Goal: Transaction & Acquisition: Purchase product/service

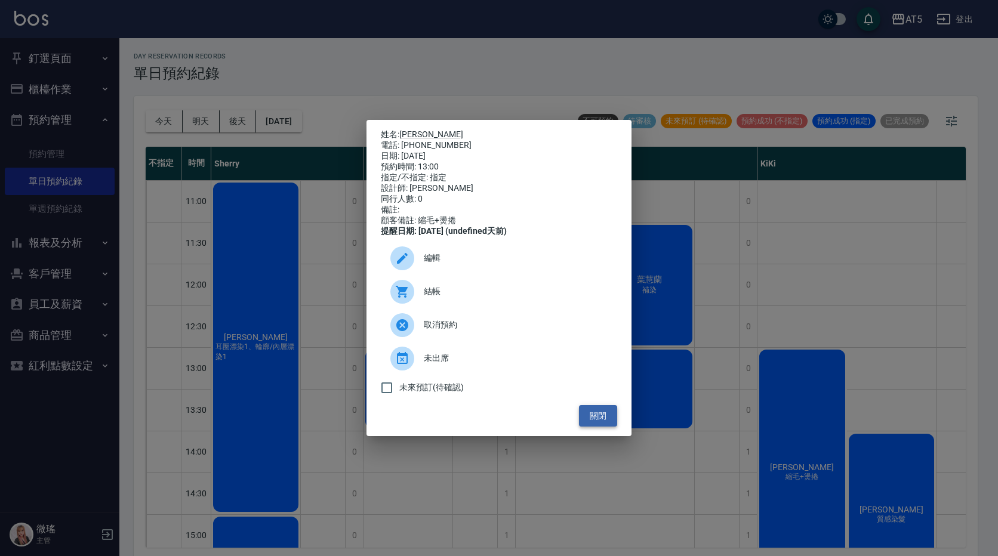
click at [614, 421] on button "關閉" at bounding box center [598, 416] width 38 height 22
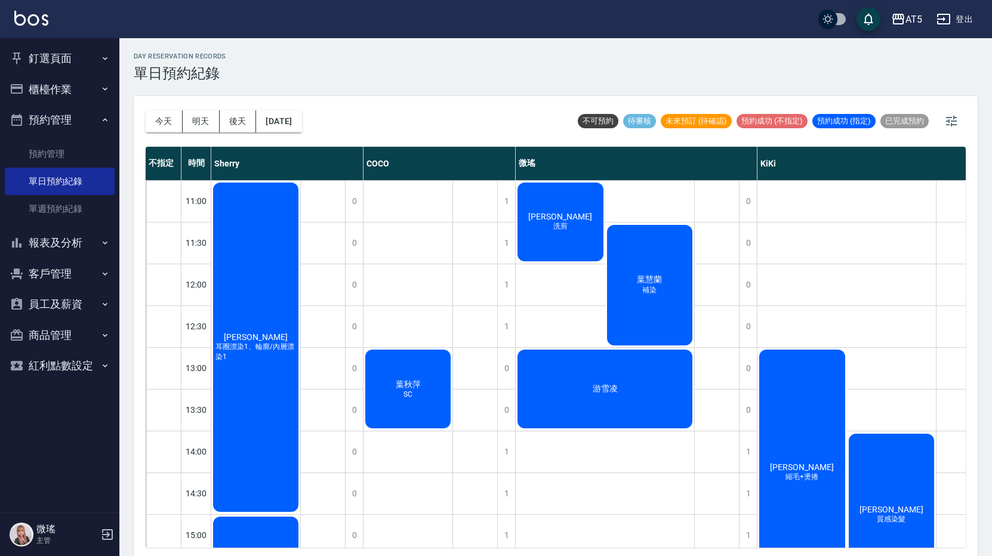
click at [35, 268] on button "客戶管理" at bounding box center [60, 273] width 110 height 31
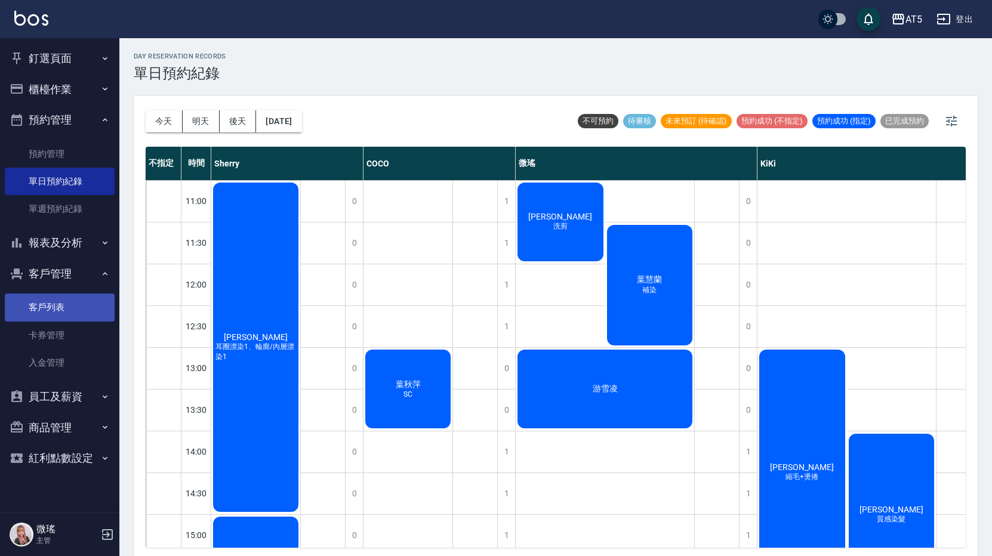
click at [53, 310] on link "客戶列表" at bounding box center [60, 307] width 110 height 27
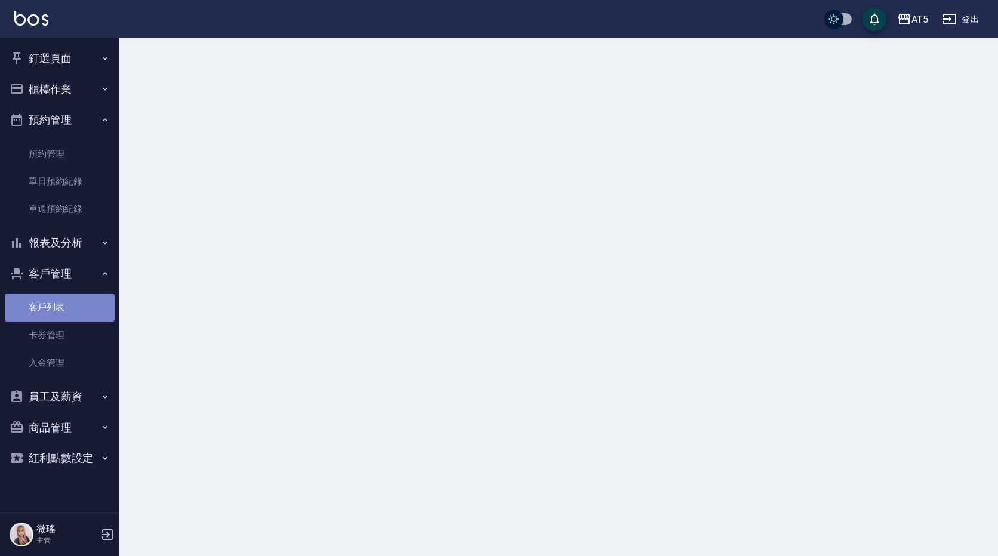
click at [53, 310] on link "客戶列表" at bounding box center [60, 307] width 110 height 27
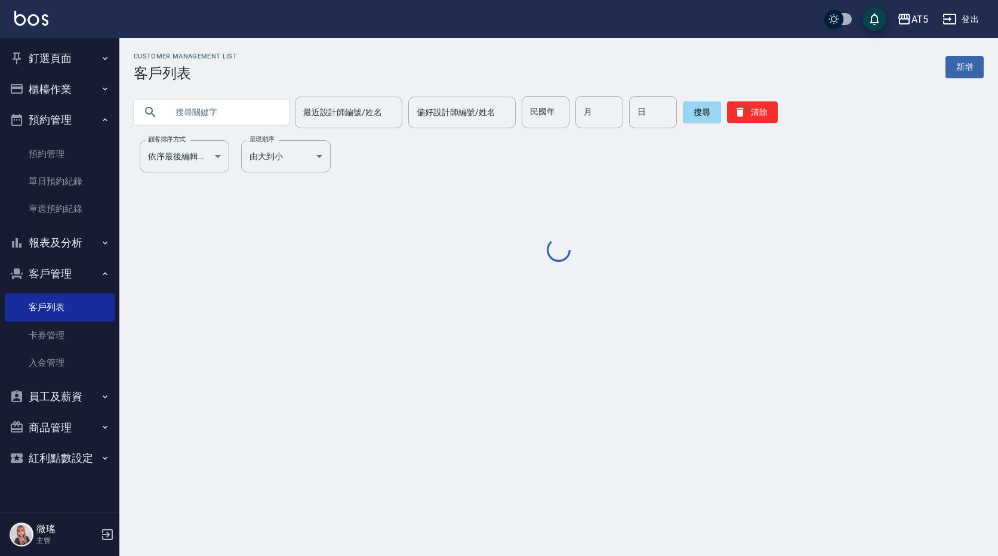
click at [215, 110] on input "text" at bounding box center [223, 112] width 112 height 32
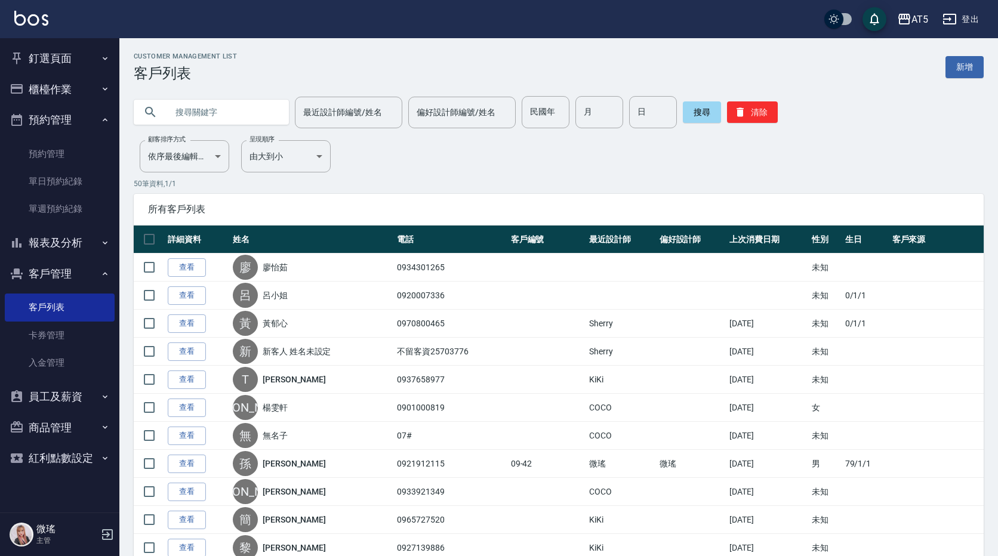
click at [215, 110] on input "text" at bounding box center [223, 112] width 112 height 32
type input "ㄌ"
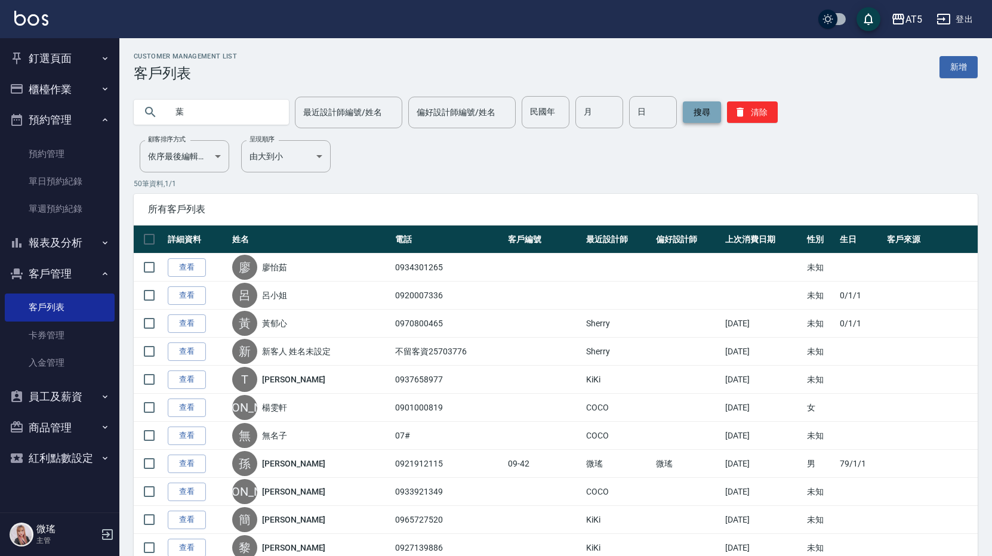
type input "葉"
click at [690, 105] on button "搜尋" at bounding box center [702, 111] width 38 height 21
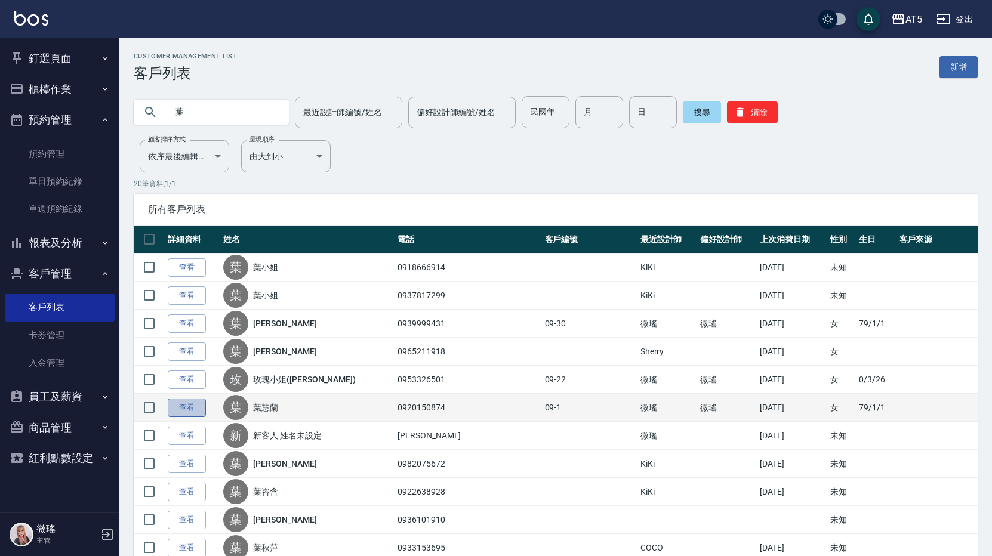
click at [201, 405] on link "查看" at bounding box center [187, 408] width 38 height 19
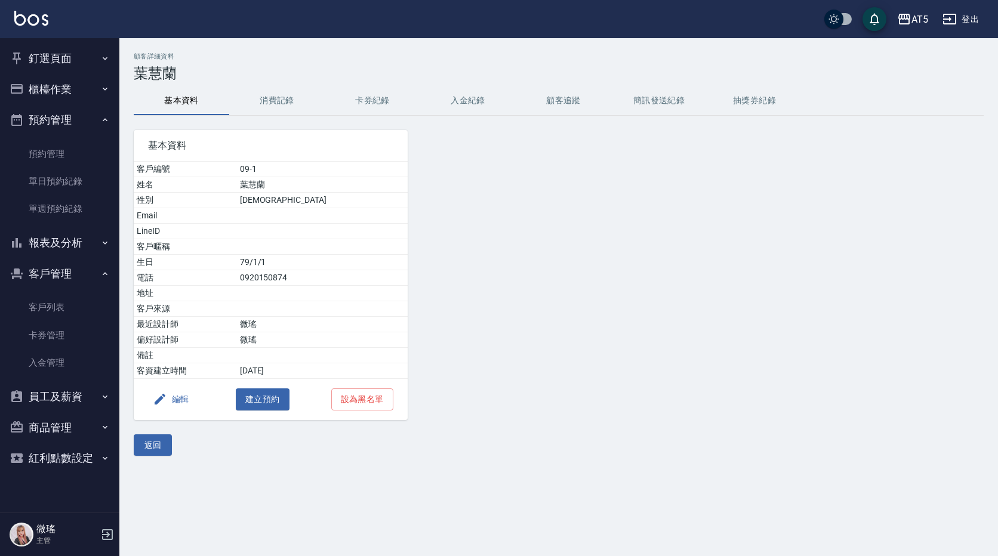
click at [287, 101] on button "消費記錄" at bounding box center [276, 101] width 95 height 29
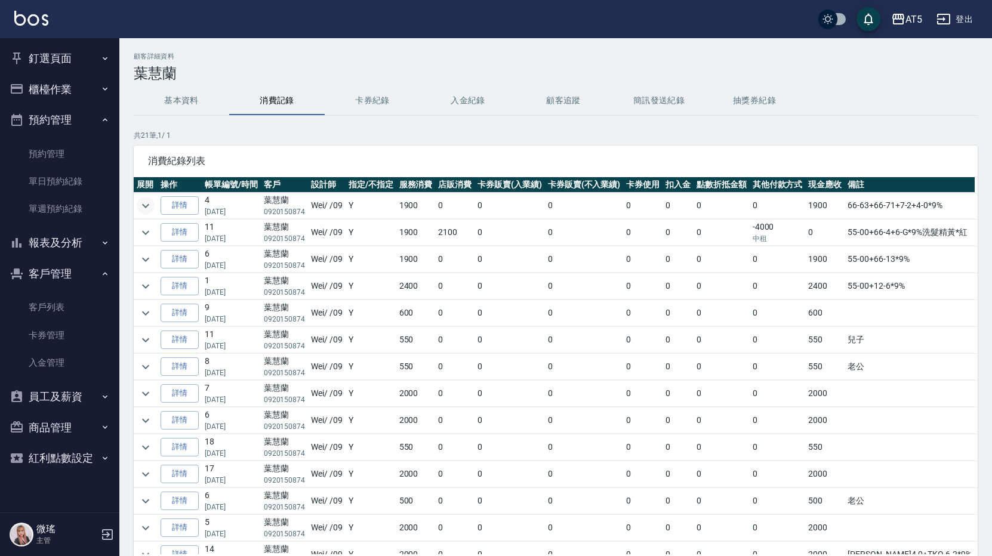
click at [150, 207] on icon "expand row" at bounding box center [145, 206] width 14 height 14
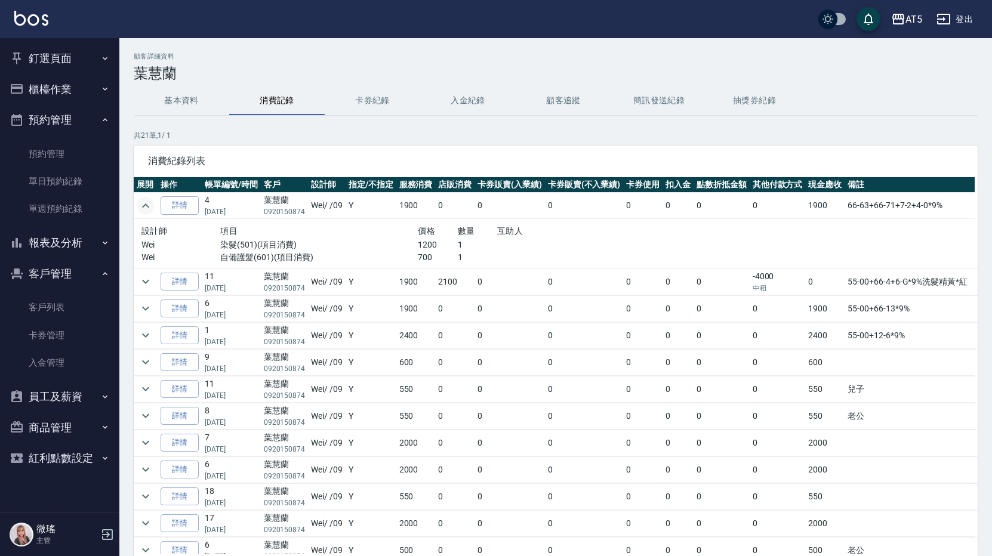
click at [150, 207] on icon "expand row" at bounding box center [145, 206] width 14 height 14
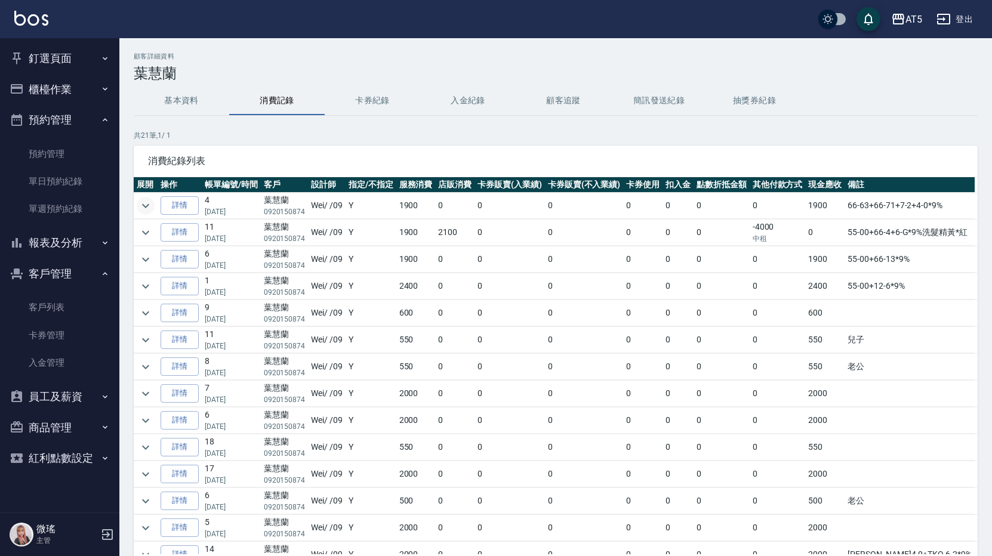
click at [46, 57] on button "釘選頁面" at bounding box center [60, 58] width 110 height 31
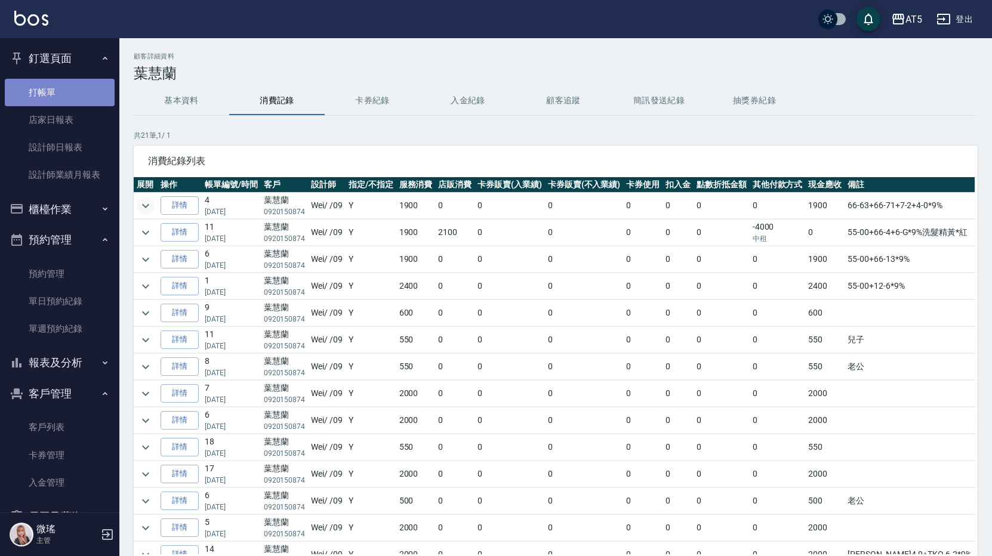
click at [66, 90] on link "打帳單" at bounding box center [60, 92] width 110 height 27
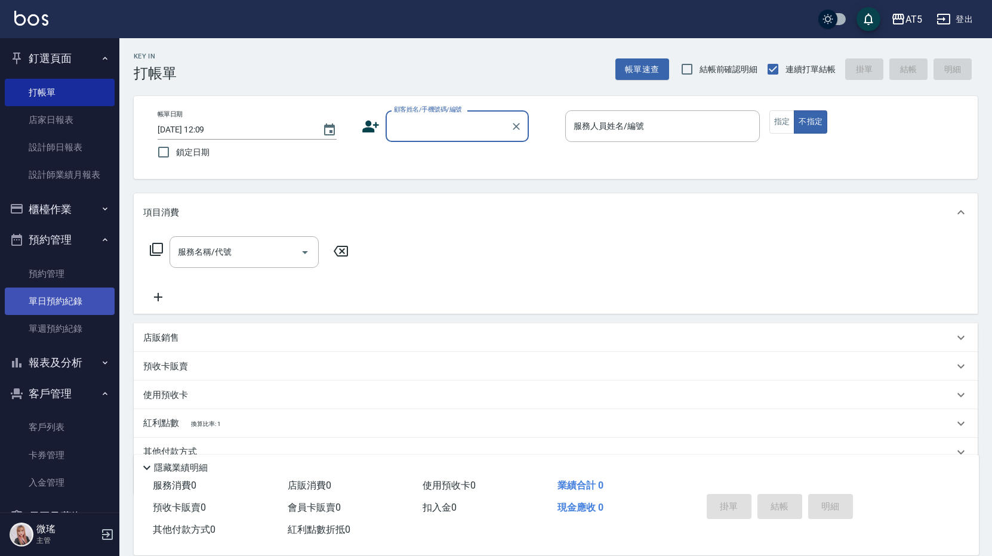
click at [63, 295] on link "單日預約紀錄" at bounding box center [60, 301] width 110 height 27
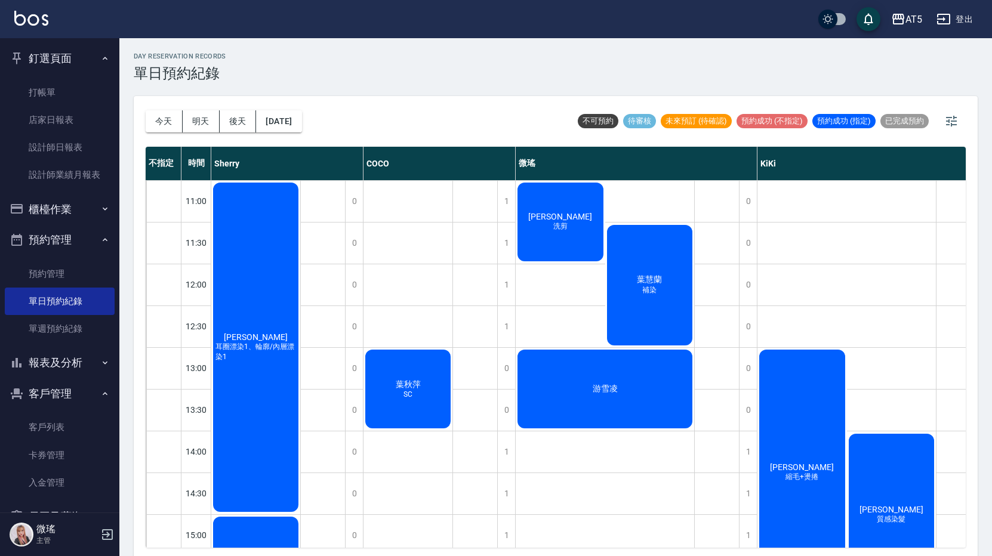
click at [562, 227] on span "洗剪" at bounding box center [560, 226] width 19 height 10
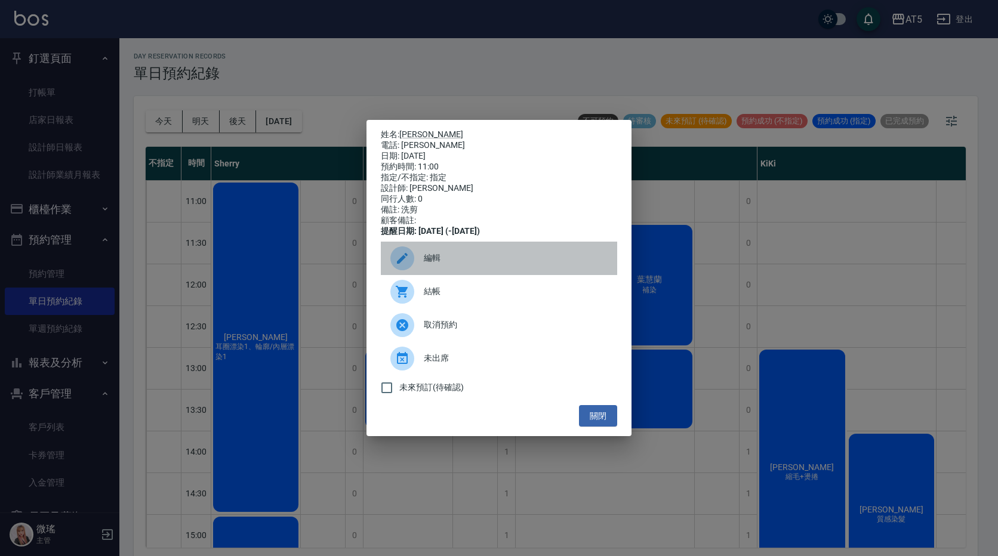
click at [421, 269] on div at bounding box center [406, 259] width 33 height 24
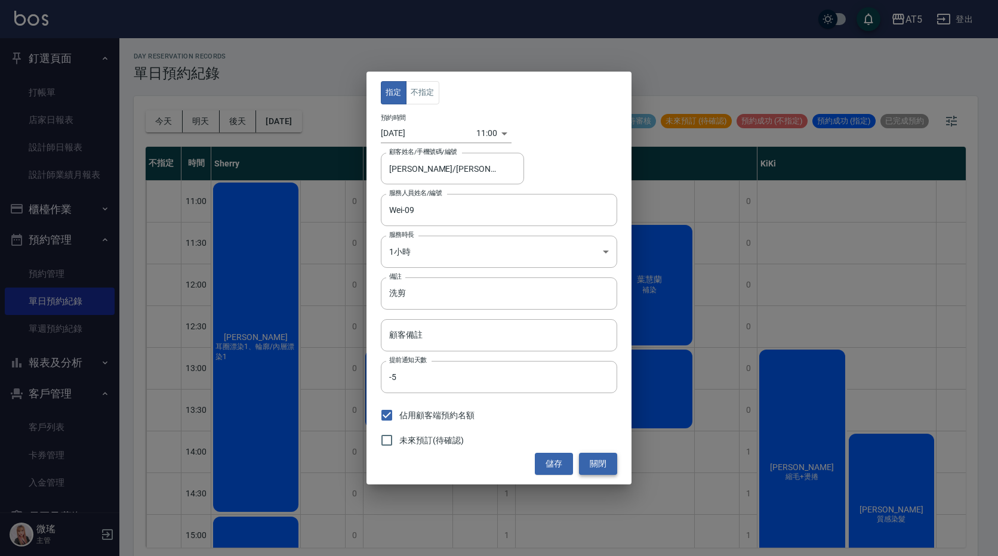
click at [612, 465] on button "關閉" at bounding box center [598, 464] width 38 height 22
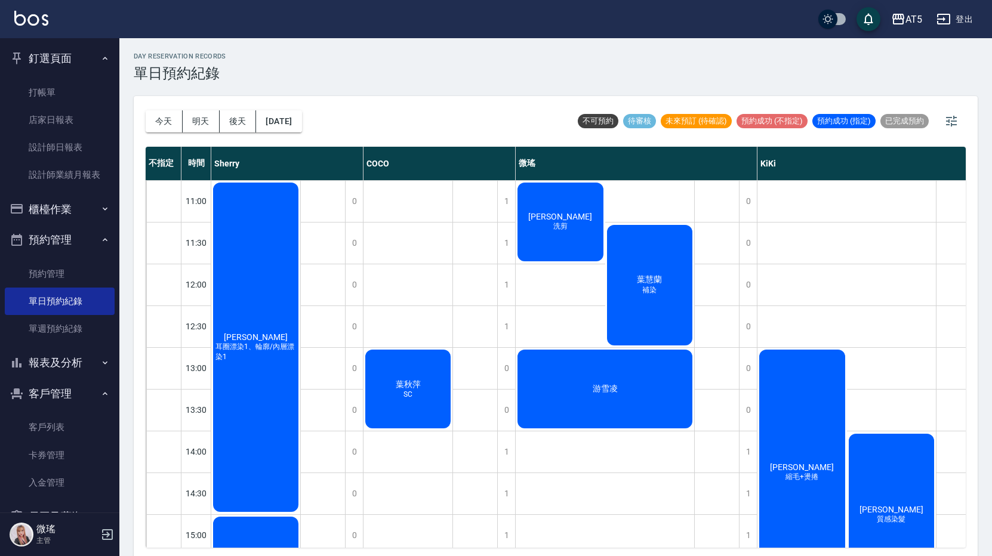
click at [567, 239] on div "Damon Yang 洗剪" at bounding box center [561, 222] width 90 height 82
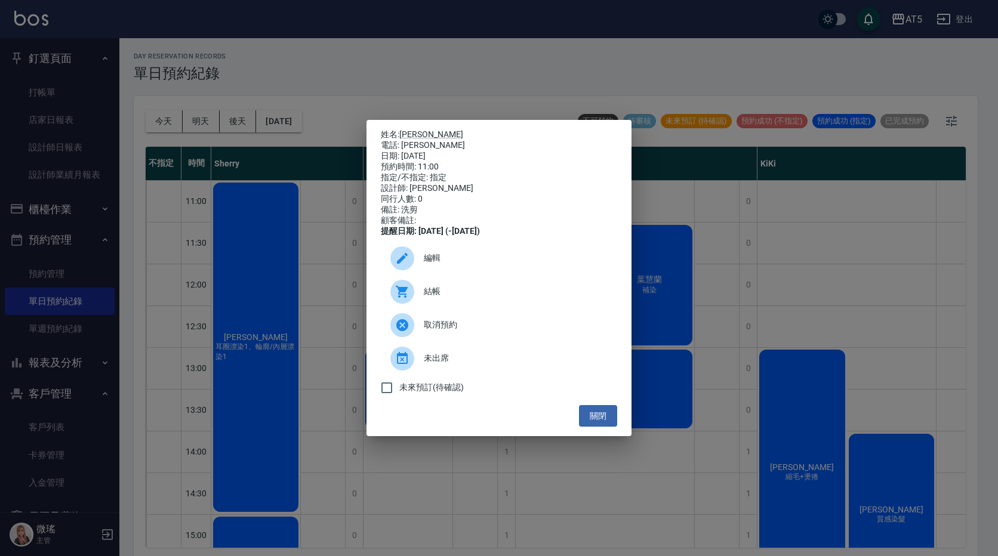
click at [501, 304] on div "結帳" at bounding box center [499, 291] width 236 height 33
click at [597, 415] on button "關閉" at bounding box center [598, 416] width 38 height 22
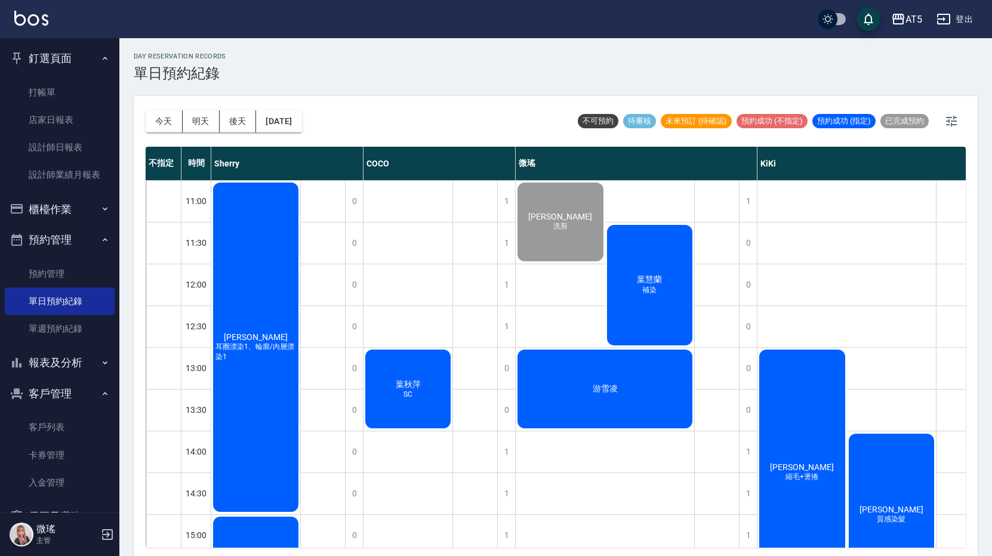
click at [658, 329] on div "葉慧蘭 補染" at bounding box center [650, 285] width 90 height 124
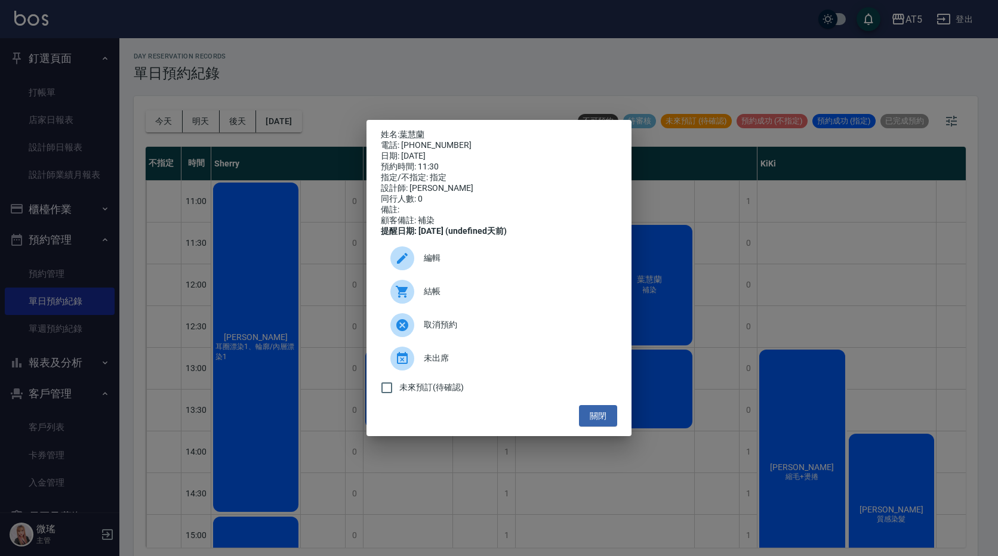
click at [459, 304] on div "結帳" at bounding box center [499, 291] width 236 height 33
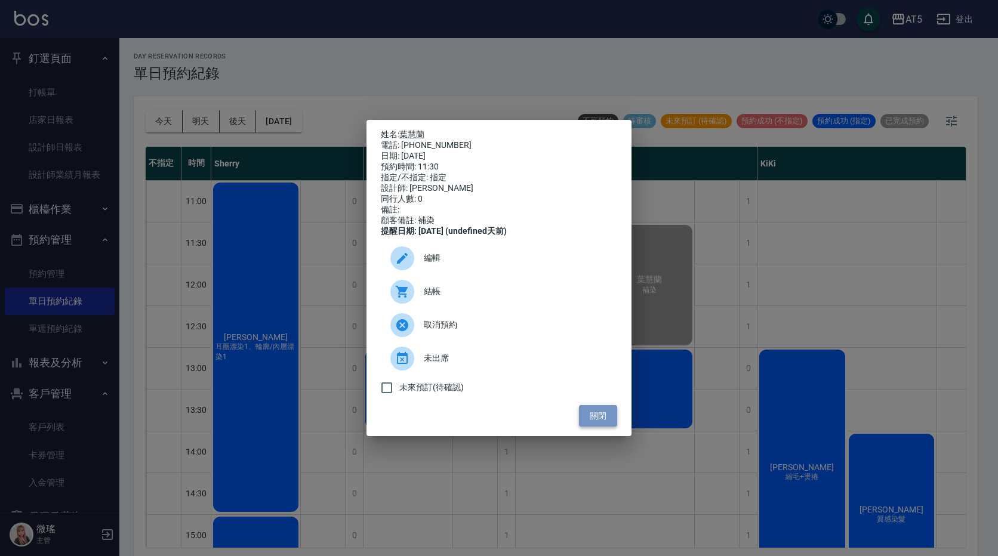
click at [610, 425] on button "關閉" at bounding box center [598, 416] width 38 height 22
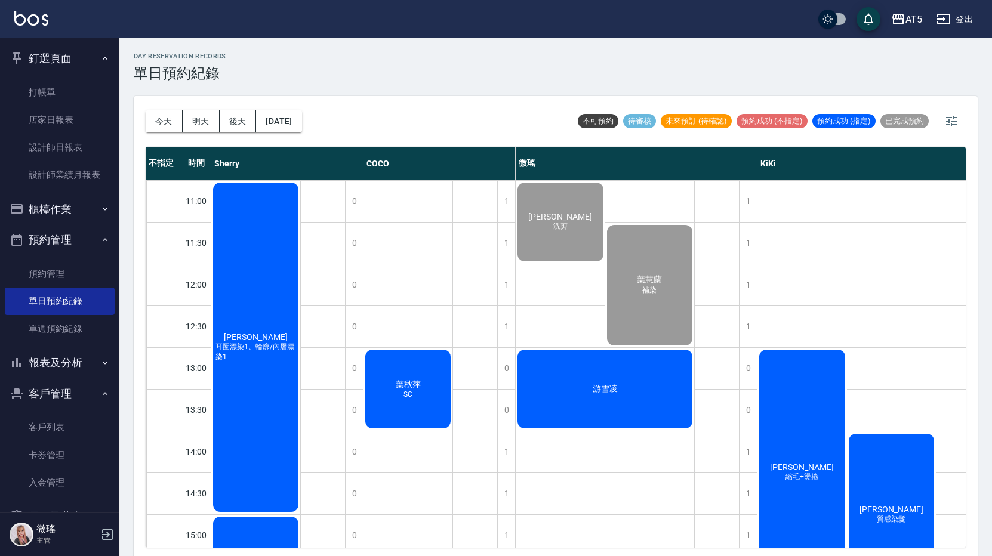
click at [630, 400] on div "游雪凌" at bounding box center [605, 389] width 178 height 82
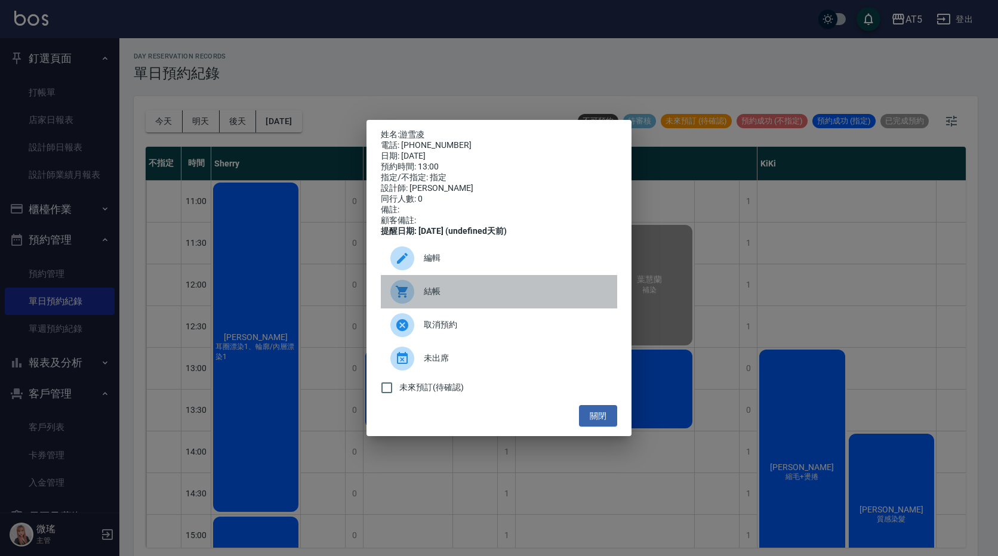
click at [429, 297] on span "結帳" at bounding box center [516, 291] width 184 height 13
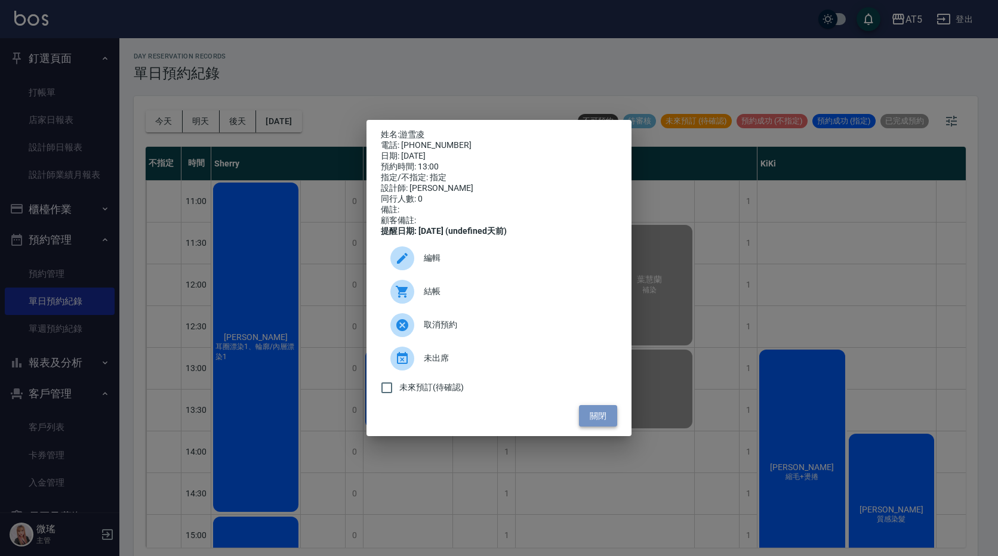
click at [603, 424] on button "關閉" at bounding box center [598, 416] width 38 height 22
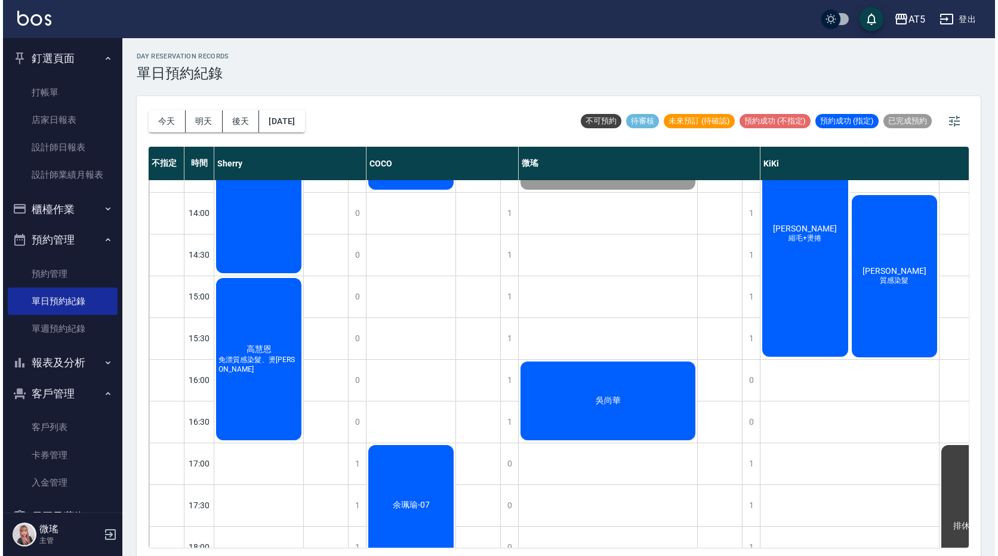
scroll to position [358, 0]
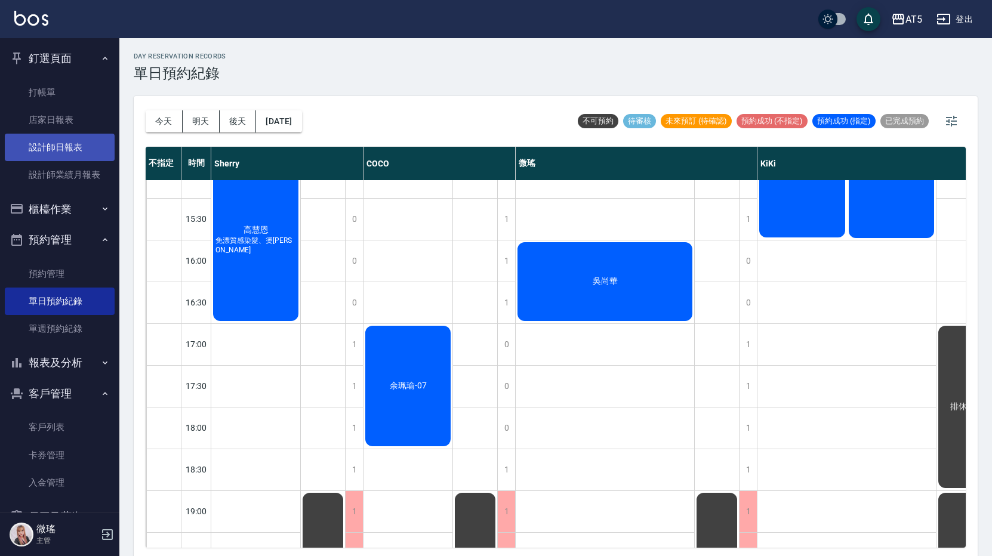
click at [54, 156] on link "設計師日報表" at bounding box center [60, 147] width 110 height 27
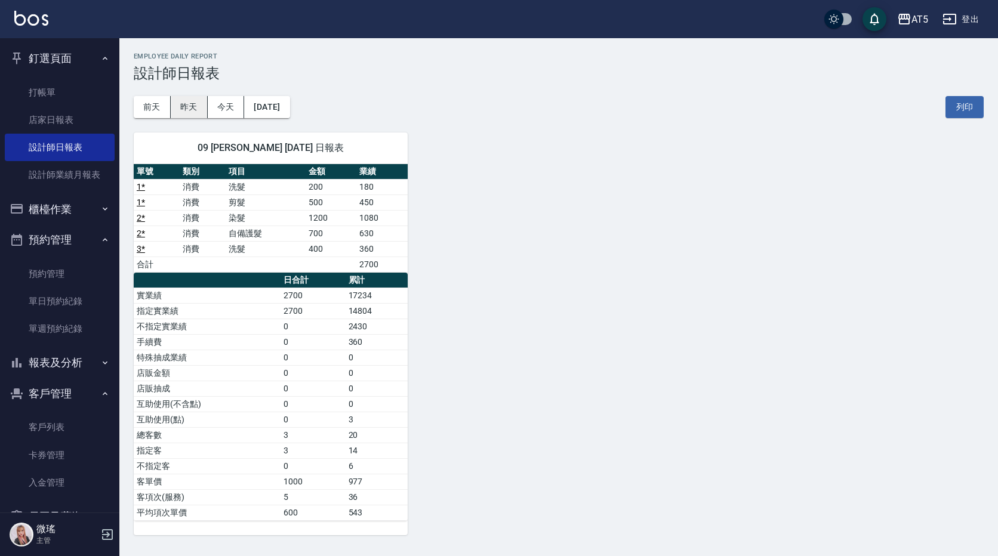
click at [190, 108] on button "昨天" at bounding box center [189, 107] width 37 height 22
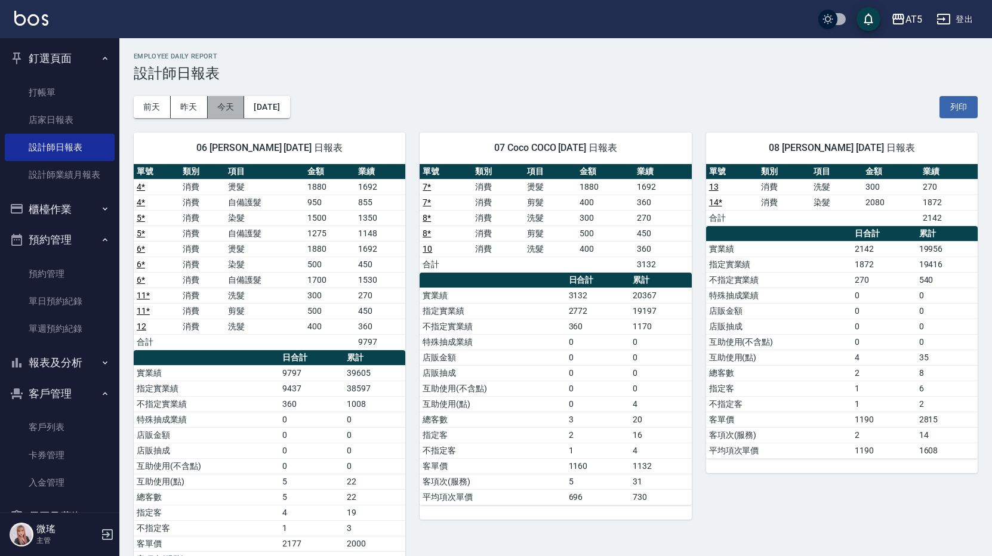
click at [225, 115] on button "今天" at bounding box center [226, 107] width 37 height 22
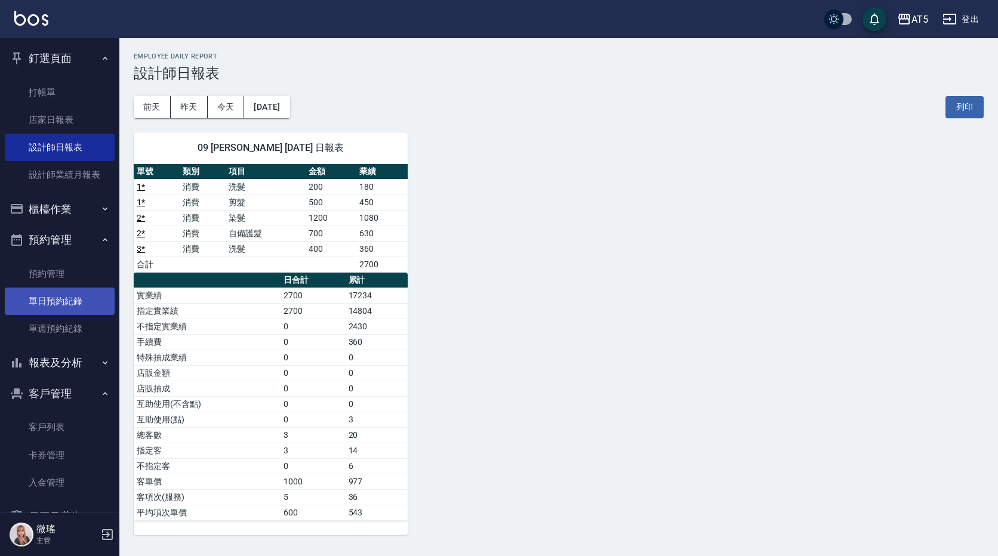
click at [58, 300] on link "單日預約紀錄" at bounding box center [60, 301] width 110 height 27
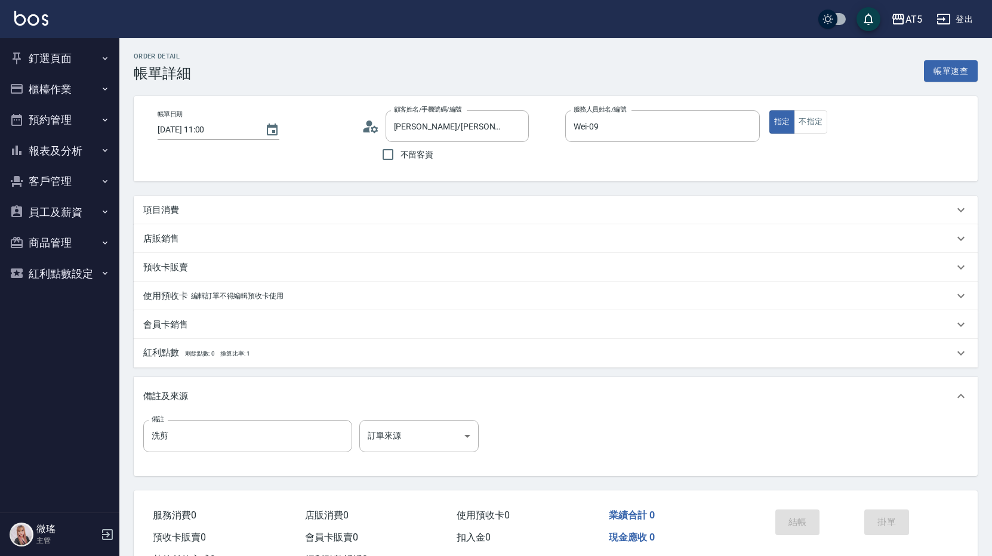
click at [152, 202] on div "項目消費" at bounding box center [556, 210] width 844 height 29
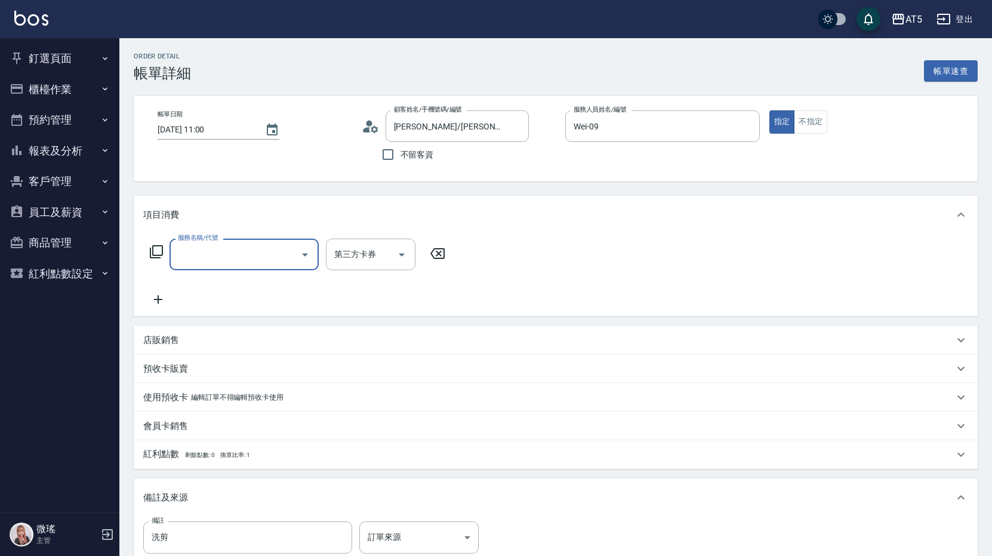
click at [184, 244] on div "服務名稱/代號" at bounding box center [244, 255] width 149 height 32
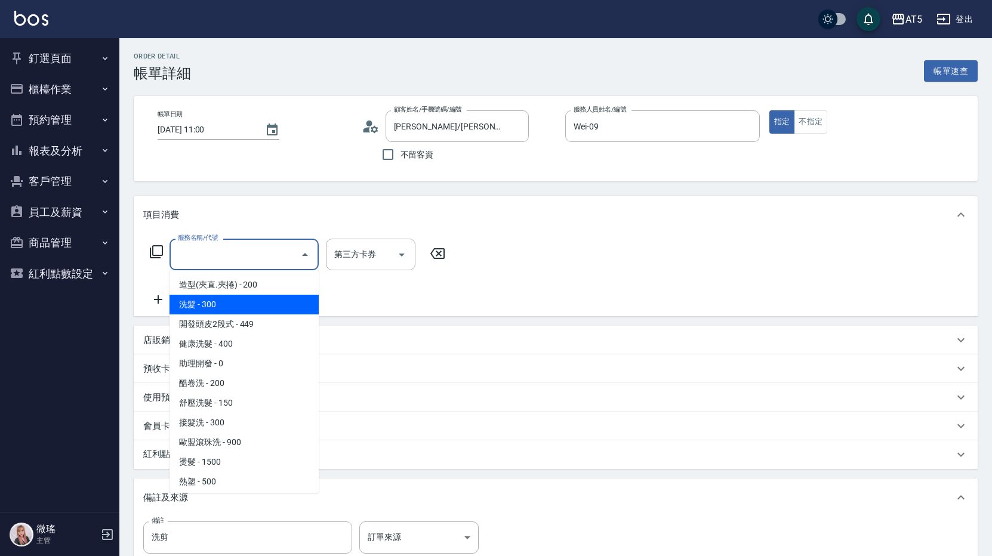
click at [218, 309] on span "洗髮 - 300" at bounding box center [244, 305] width 149 height 20
type input "洗髮(201)"
type input "30"
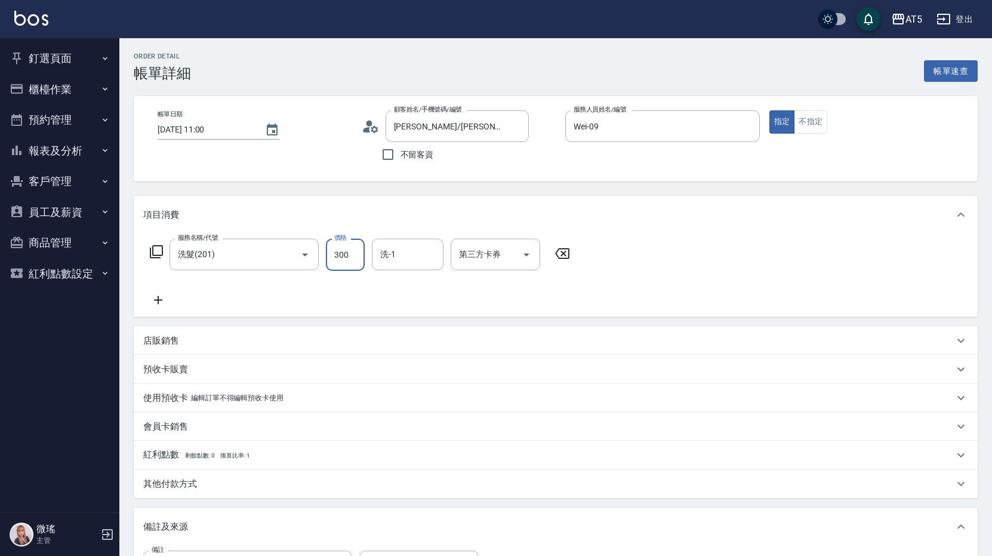
click at [335, 252] on input "300" at bounding box center [345, 255] width 39 height 32
type input "2"
type input "0"
type input "200"
type input "20"
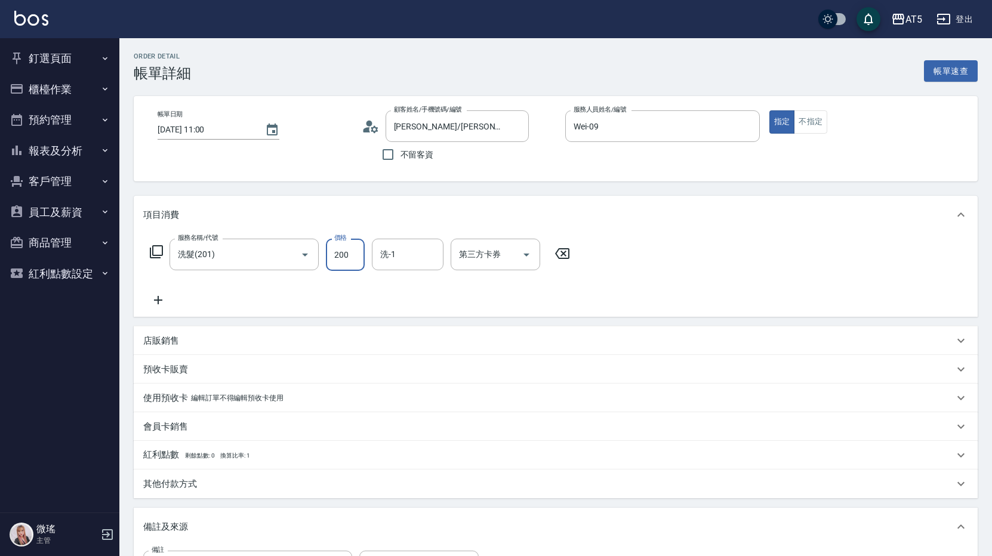
type input "200"
click at [297, 273] on div "服務名稱/代號 洗髮(201) 服務名稱/代號 價格 200 價格 洗-1 洗-1 第三方卡券 第三方卡券" at bounding box center [360, 273] width 434 height 69
click at [153, 308] on div "服務名稱/代號 洗髮(201) 服務名稱/代號 價格 200 價格 洗-1 洗-1 第三方卡券 第三方卡券" at bounding box center [556, 275] width 844 height 83
click at [155, 305] on icon at bounding box center [158, 300] width 30 height 14
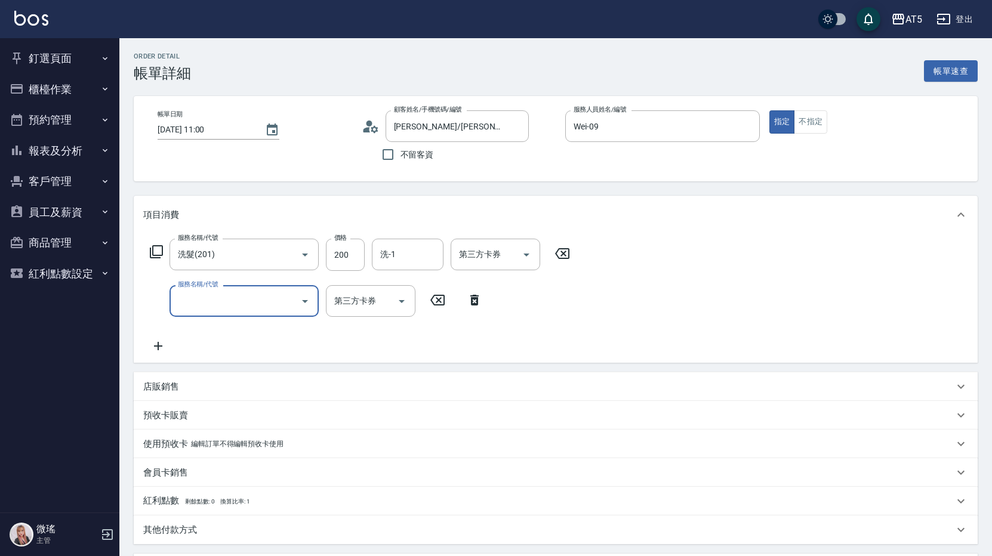
click at [162, 301] on div "服務名稱/代號 服務名稱/代號 第三方卡券 第三方卡券" at bounding box center [316, 301] width 346 height 32
click at [191, 294] on div "服務名稱/代號 服務名稱/代號" at bounding box center [244, 301] width 149 height 32
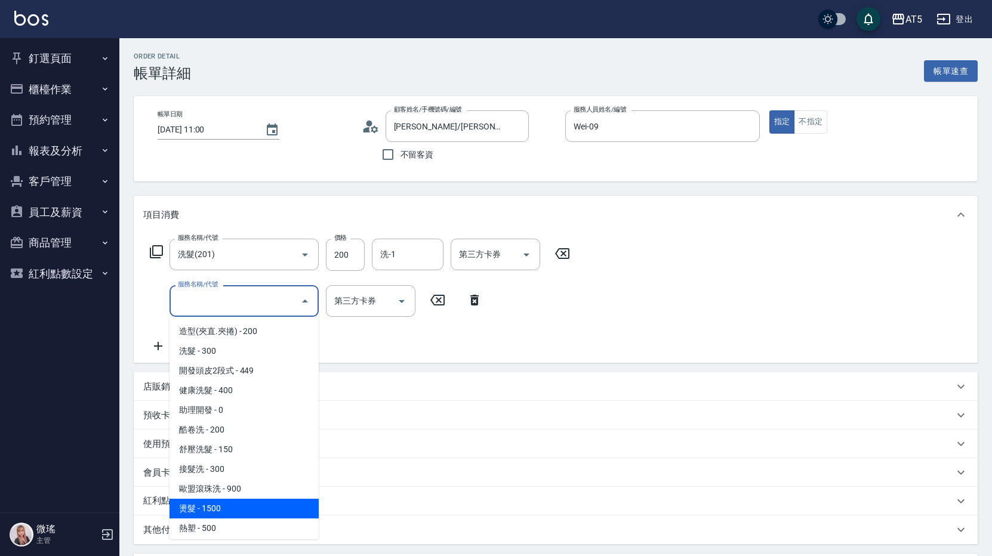
scroll to position [119, 0]
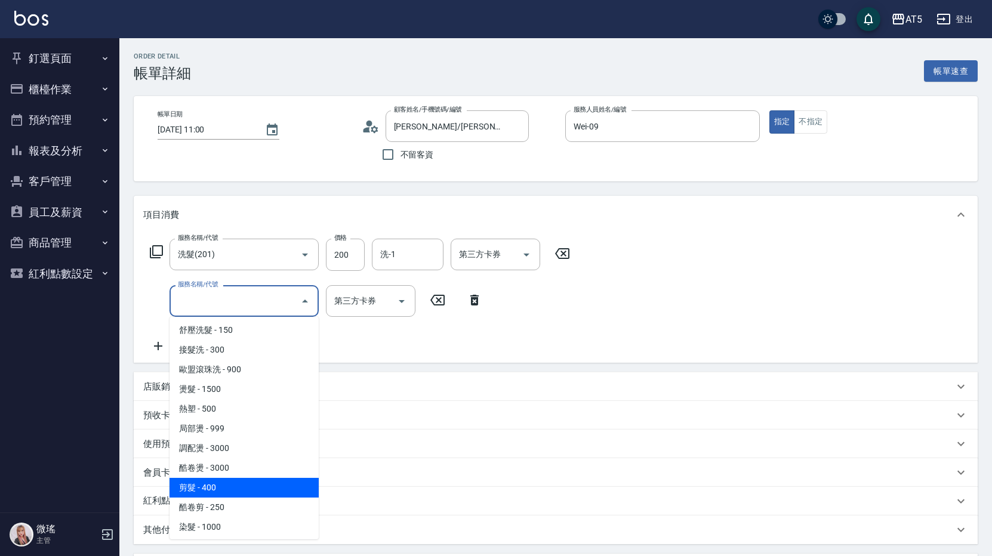
click at [235, 493] on span "剪髮 - 400" at bounding box center [244, 488] width 149 height 20
type input "60"
type input "剪髮(401)"
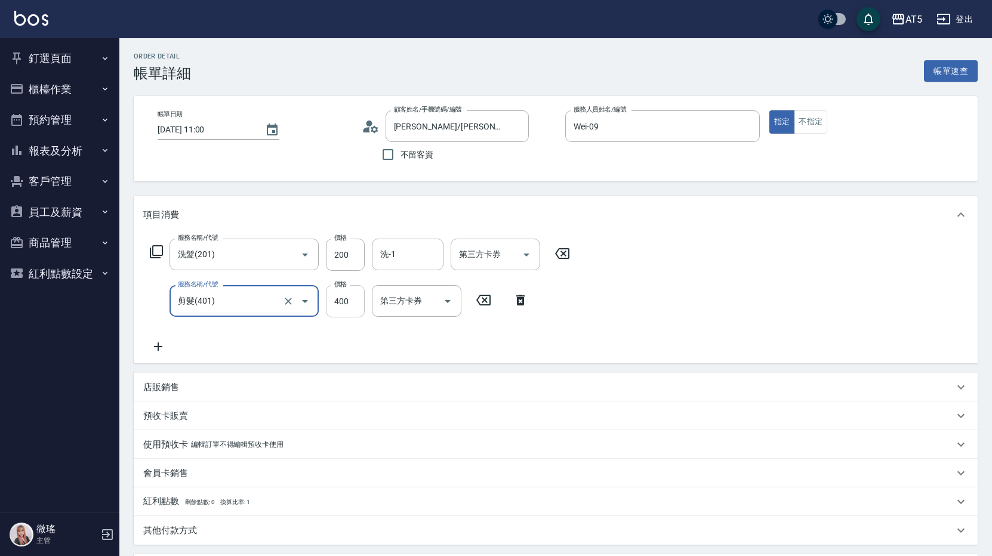
click at [352, 304] on input "400" at bounding box center [345, 301] width 39 height 32
type input "5"
type input "20"
type input "500"
type input "70"
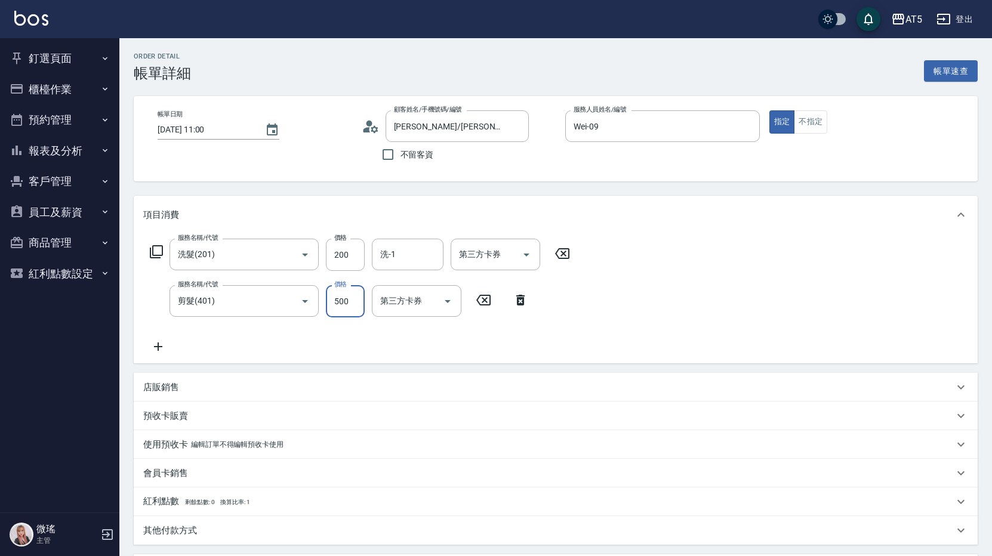
type input "500"
click at [604, 304] on div "服務名稱/代號 洗髮(201) 服務名稱/代號 價格 200 價格 洗-1 洗-1 第三方卡券 第三方卡券 服務名稱/代號 剪髮(401) 服務名稱/代號 價…" at bounding box center [556, 299] width 844 height 130
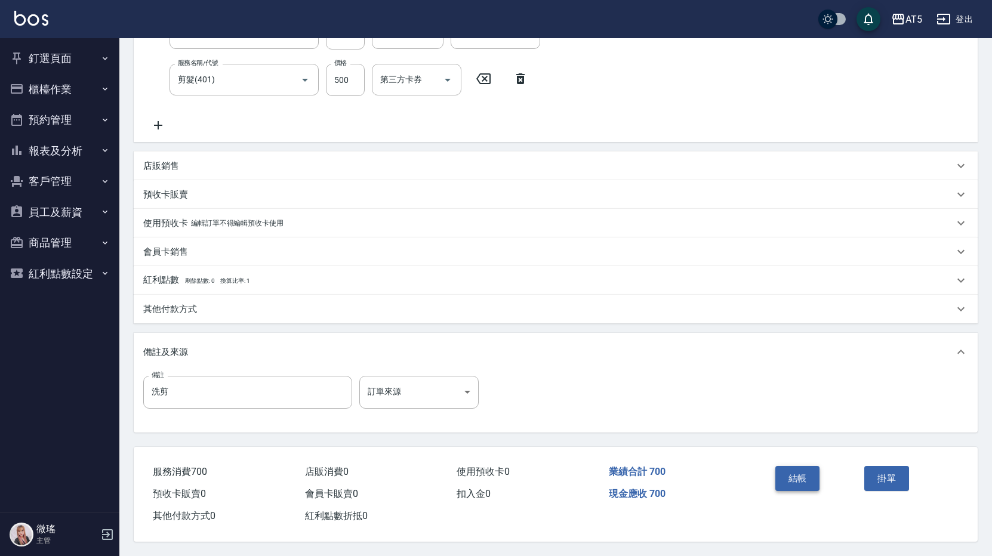
click at [800, 466] on button "結帳" at bounding box center [797, 478] width 45 height 25
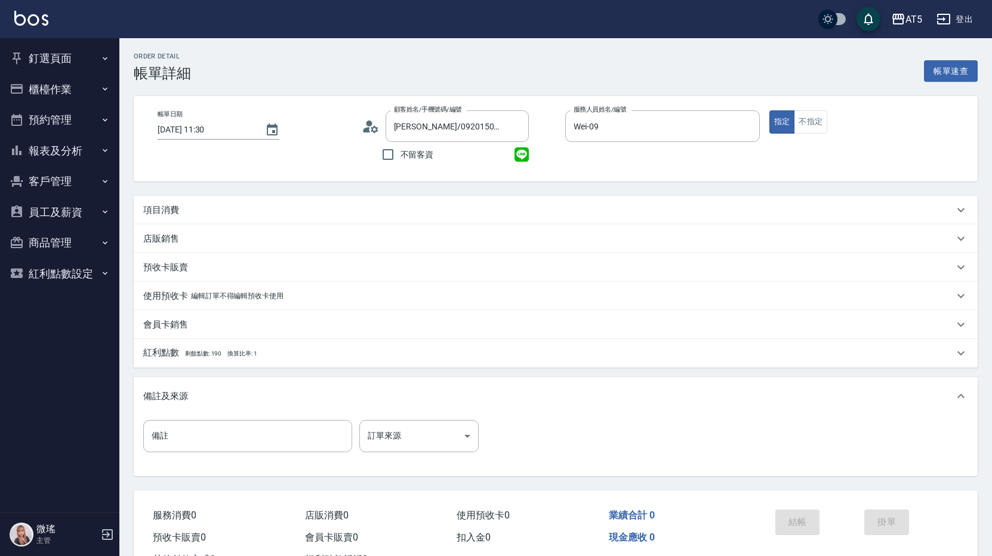
click at [196, 211] on div "項目消費" at bounding box center [548, 210] width 811 height 13
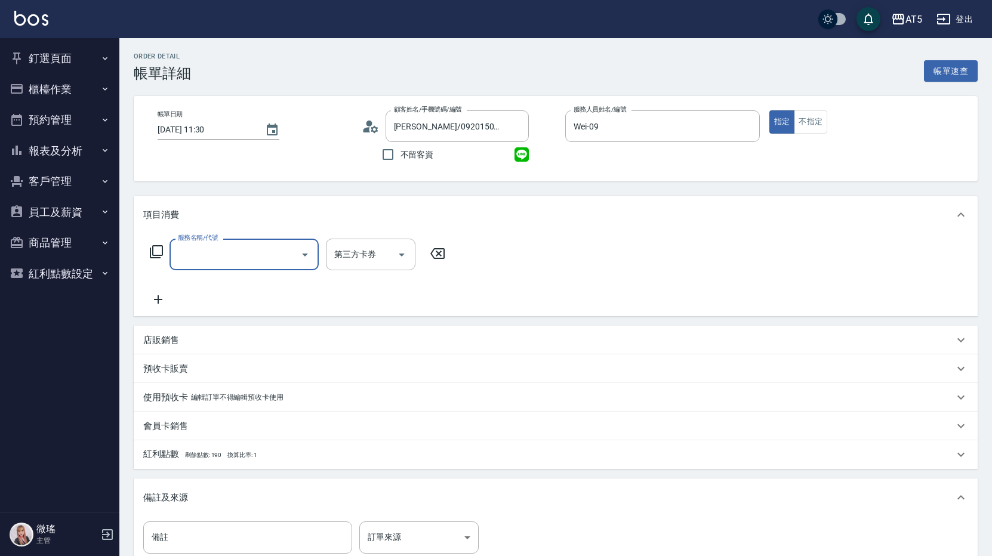
click at [204, 252] on input "服務名稱/代號" at bounding box center [235, 254] width 121 height 21
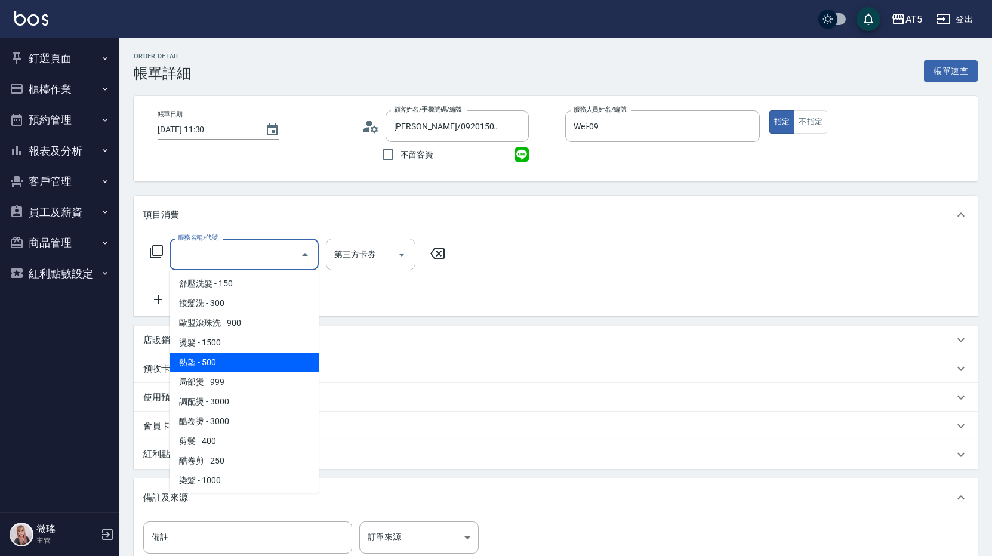
scroll to position [179, 0]
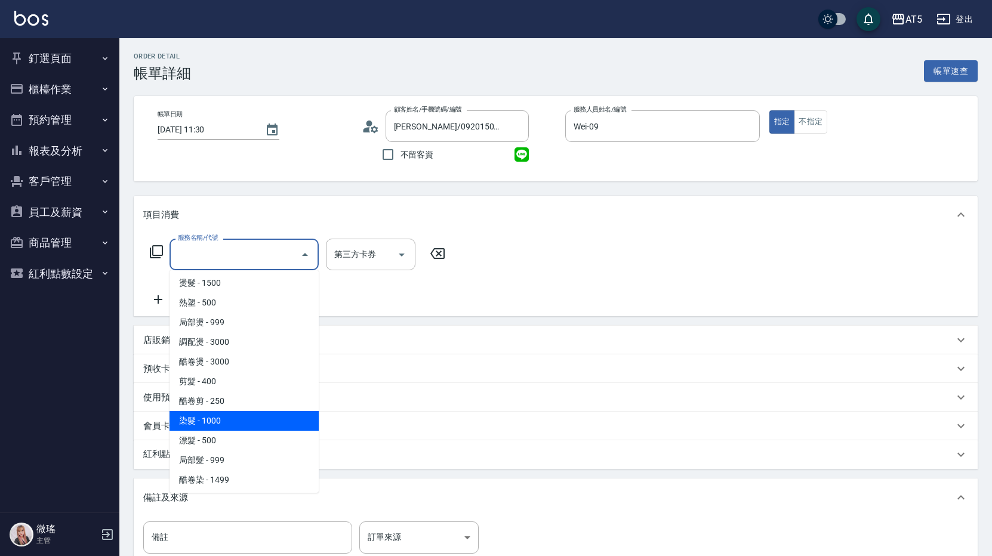
click at [278, 415] on span "染髮 - 1000" at bounding box center [244, 421] width 149 height 20
type input "染髮(501)"
type input "100"
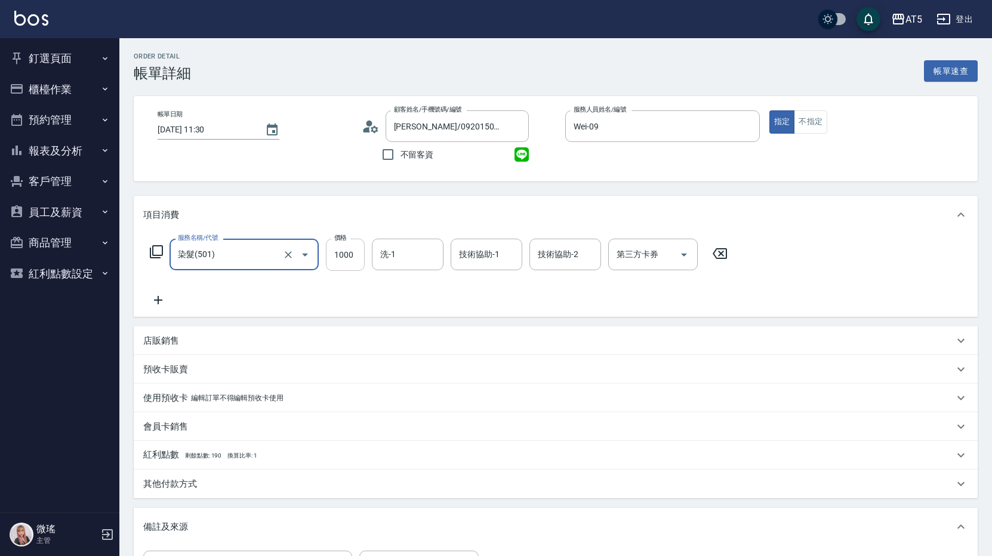
click at [347, 257] on input "1000" at bounding box center [345, 255] width 39 height 32
type input "1"
type input "0"
type input "12"
type input "10"
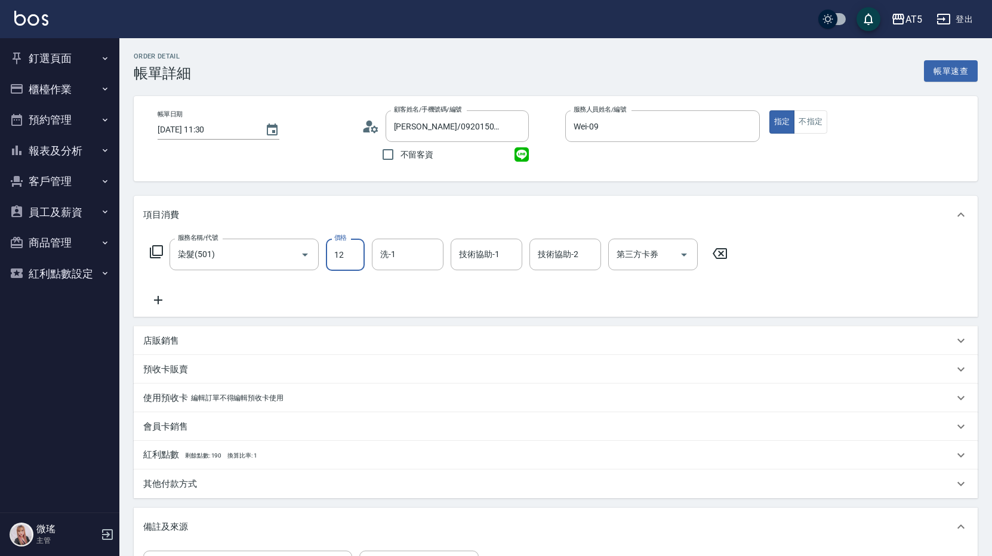
type input "120"
type input "1200"
click at [156, 294] on icon at bounding box center [158, 300] width 30 height 14
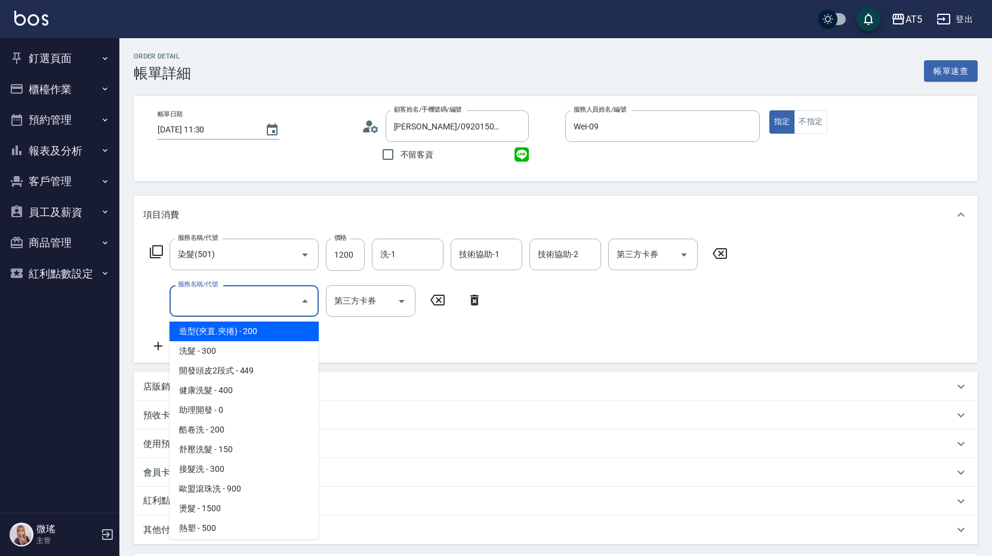
click at [195, 309] on input "服務名稱/代號" at bounding box center [235, 301] width 121 height 21
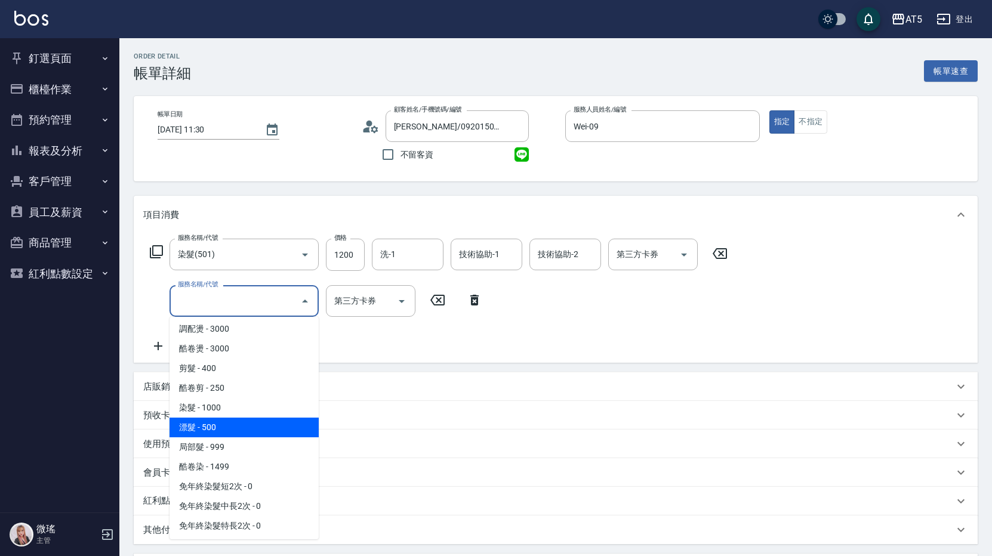
scroll to position [418, 0]
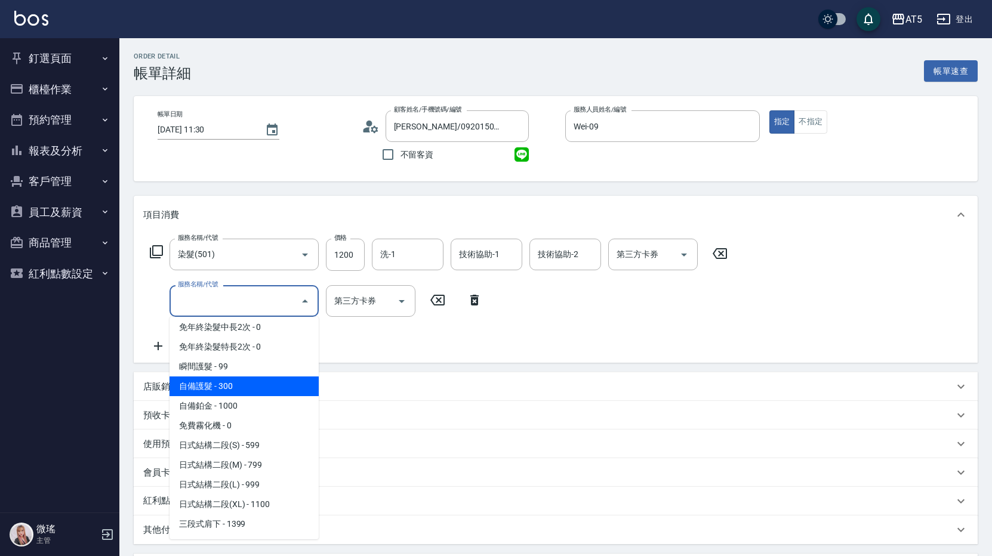
click at [232, 393] on span "自備護髮 - 300" at bounding box center [244, 387] width 149 height 20
type input "150"
type input "自備護髮(601)"
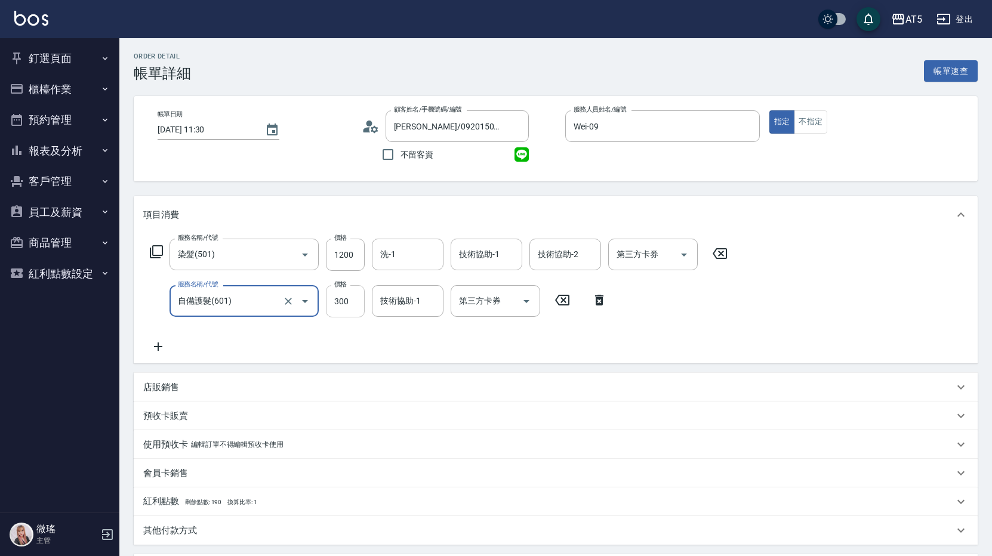
click at [345, 303] on input "300" at bounding box center [345, 301] width 39 height 32
type input "7"
type input "120"
type input "70"
type input "190"
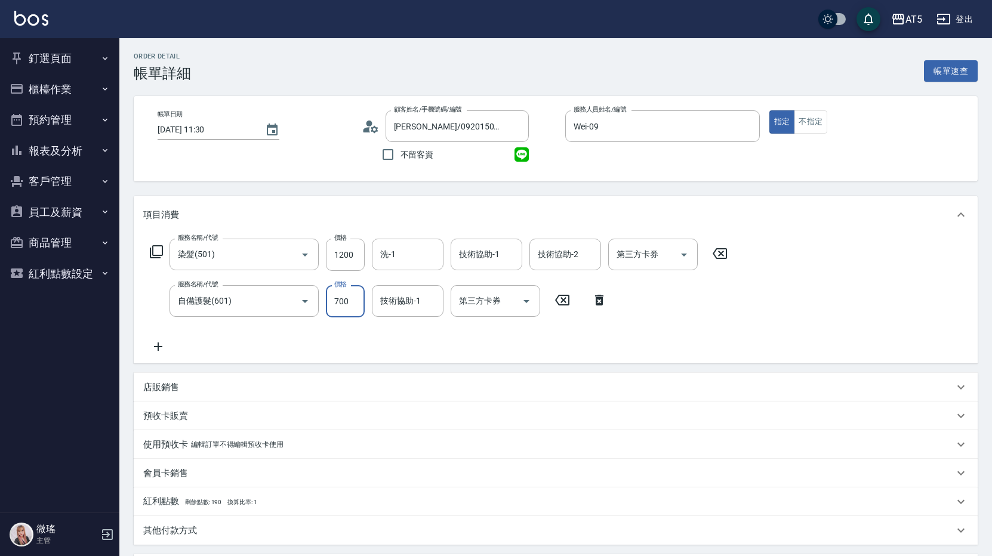
type input "700"
click at [299, 335] on div "服務名稱/代號 染髮(501) 服務名稱/代號 價格 1200 價格 洗-1 洗-1 技術協助-1 技術協助-1 技術協助-2 技術協助-2 第三方卡券 第三…" at bounding box center [438, 296] width 591 height 115
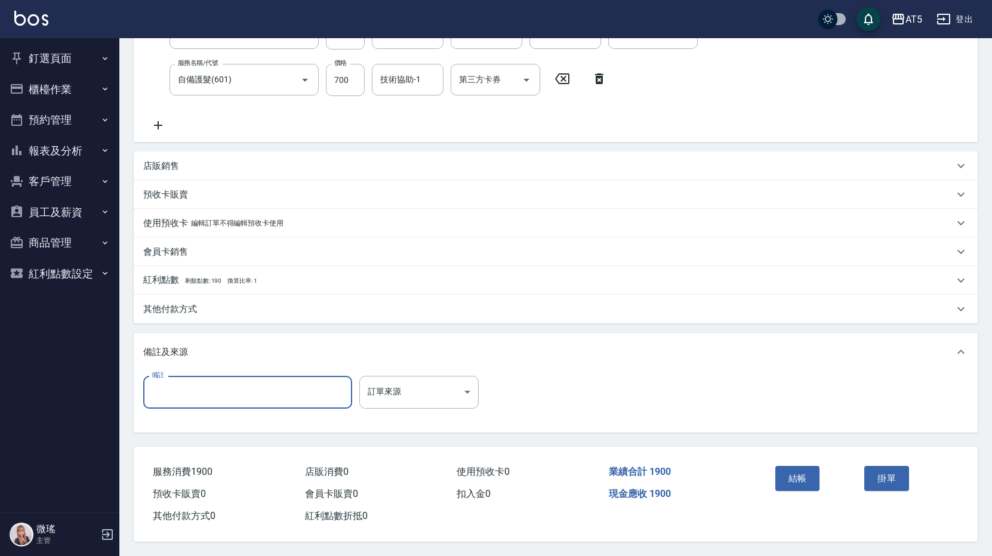
click at [173, 385] on input "備註" at bounding box center [247, 392] width 209 height 32
click at [254, 396] on input "55-31+6G+5-3G4-0+" at bounding box center [247, 392] width 209 height 32
type input "55-31+6G+5-3G4-0*9%"
click at [786, 474] on button "結帳" at bounding box center [797, 478] width 45 height 25
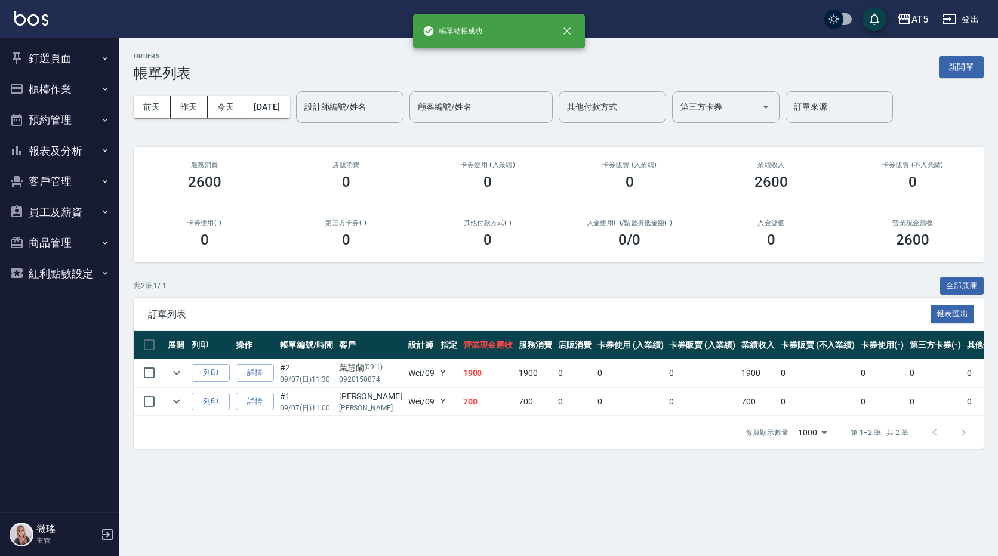
click at [42, 61] on button "釘選頁面" at bounding box center [60, 58] width 110 height 31
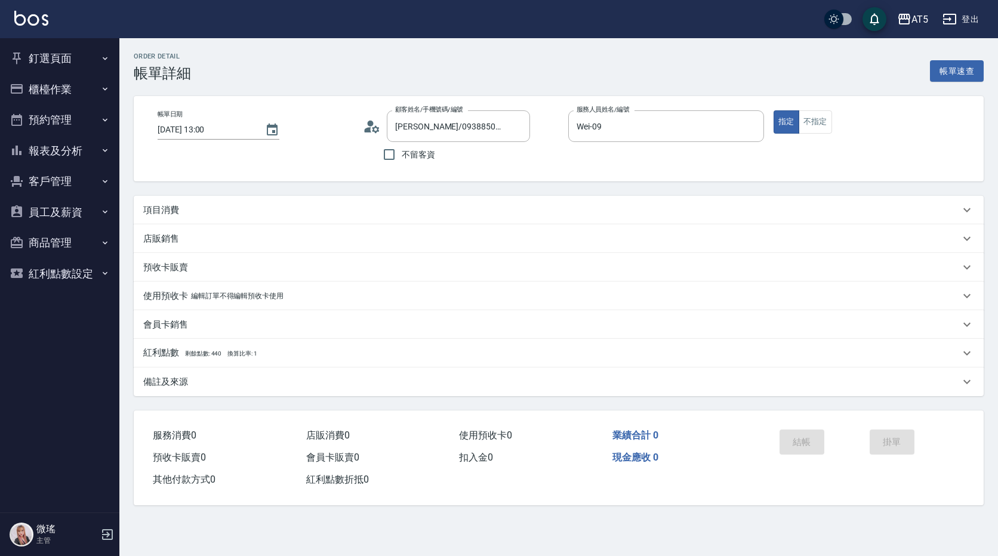
click at [178, 210] on p "項目消費" at bounding box center [161, 210] width 36 height 13
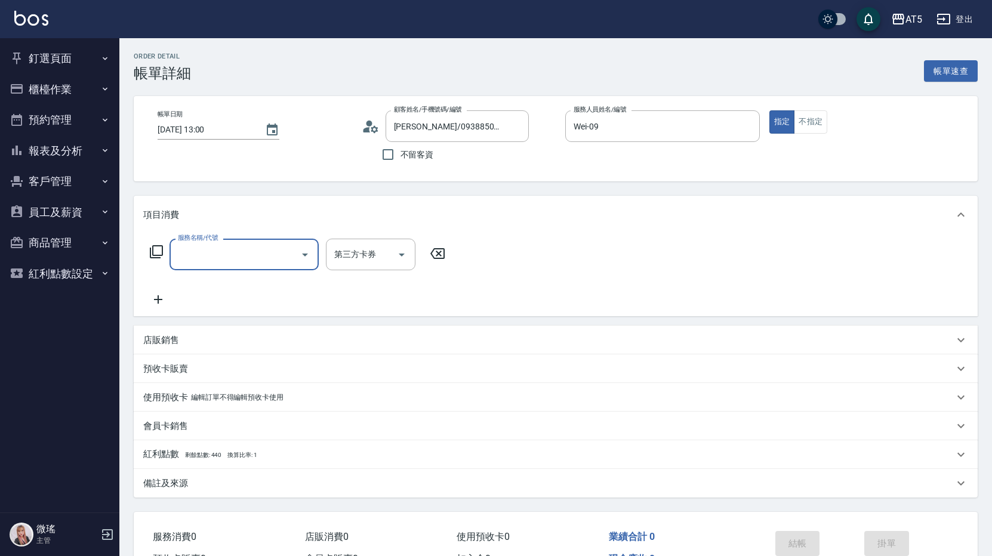
scroll to position [1, 0]
click at [229, 269] on div "服務名稱/代號" at bounding box center [244, 255] width 149 height 32
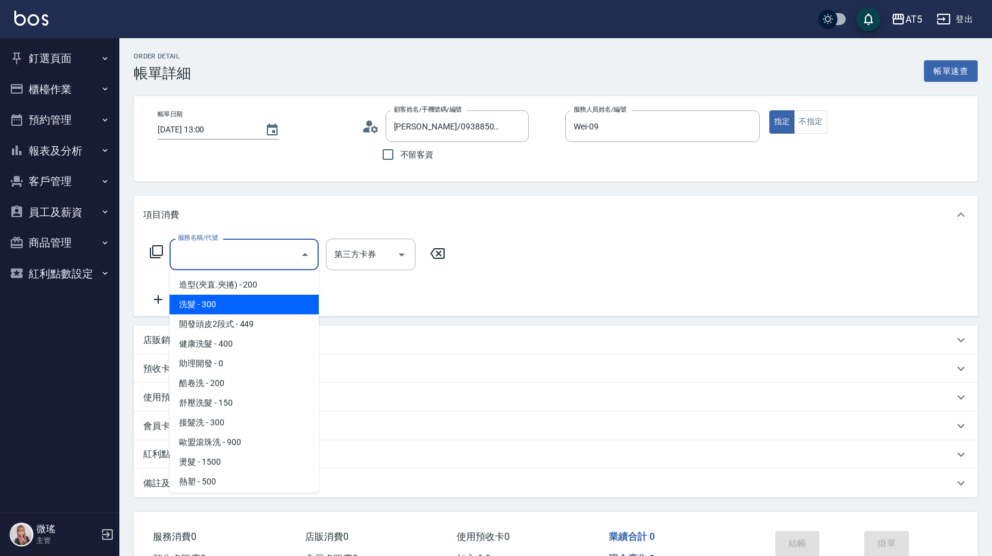
click at [230, 297] on span "洗髮 - 300" at bounding box center [244, 305] width 149 height 20
type input "洗髮(201)"
type input "30"
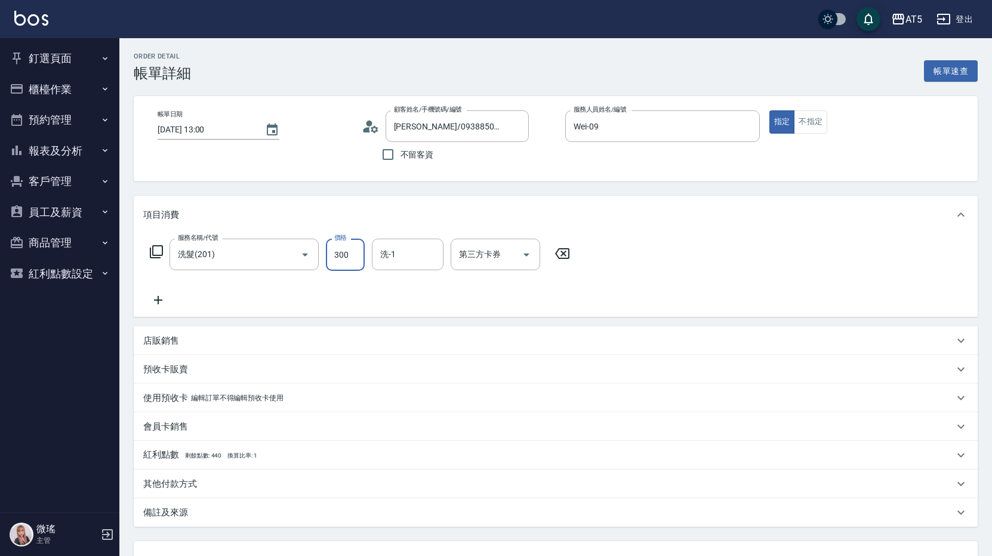
click at [336, 261] on input "300" at bounding box center [345, 255] width 39 height 32
type input "4"
type input "0"
type input "40"
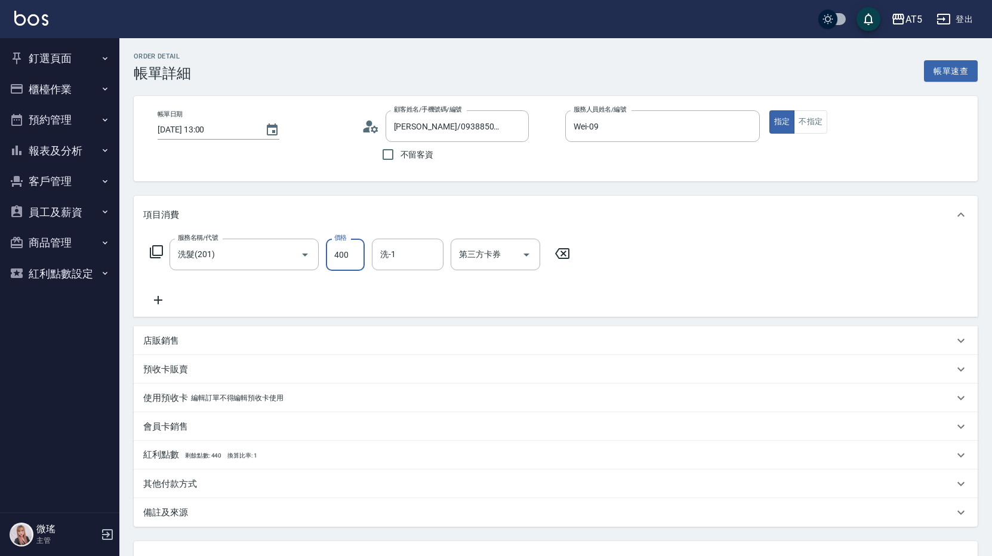
type input "400"
click at [645, 310] on div "服務名稱/代號 洗髮(201) 服務名稱/代號 價格 400 價格 洗-1 洗-1 第三方卡券 第三方卡券" at bounding box center [556, 275] width 844 height 83
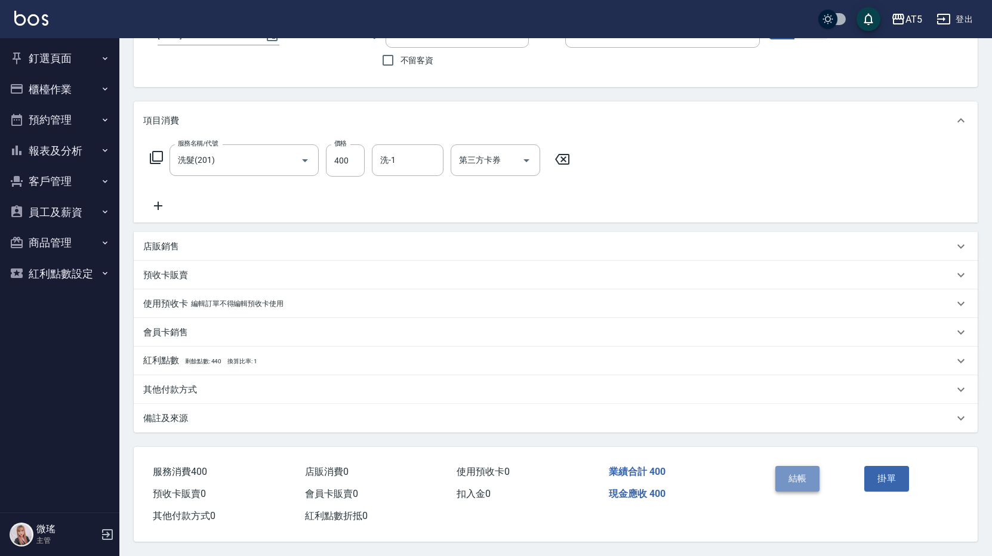
click at [794, 477] on button "結帳" at bounding box center [797, 478] width 45 height 25
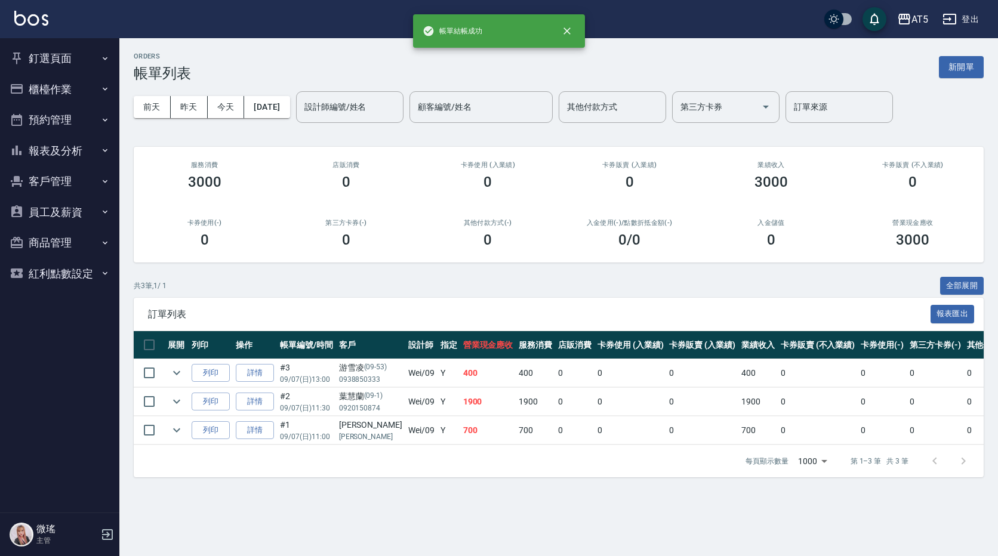
click at [40, 183] on button "客戶管理" at bounding box center [60, 181] width 110 height 31
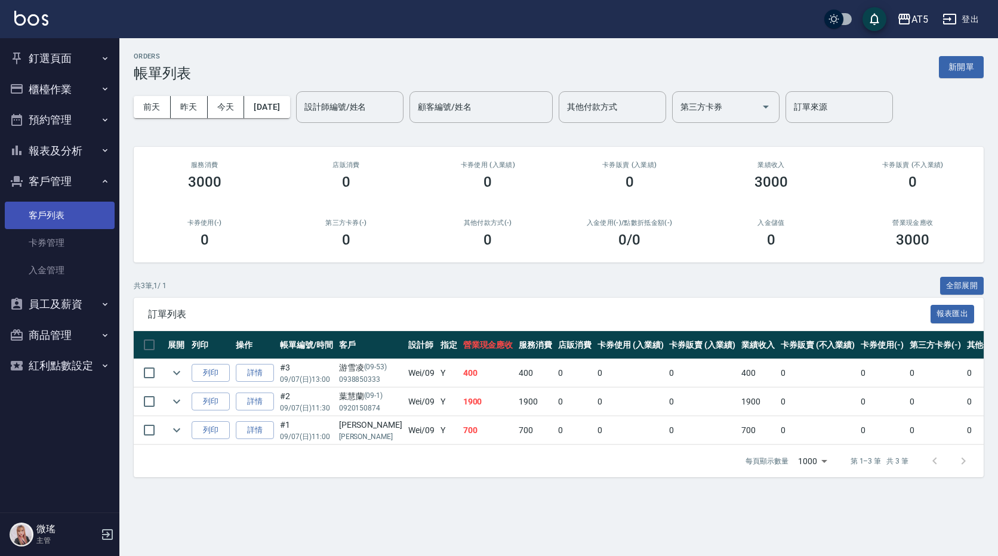
click at [60, 220] on link "客戶列表" at bounding box center [60, 215] width 110 height 27
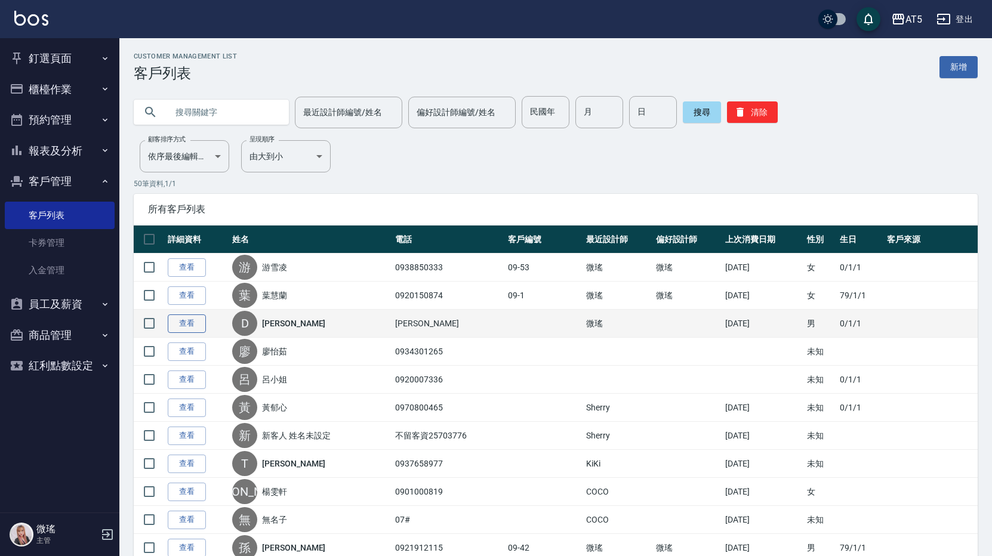
click at [180, 316] on link "查看" at bounding box center [187, 324] width 38 height 19
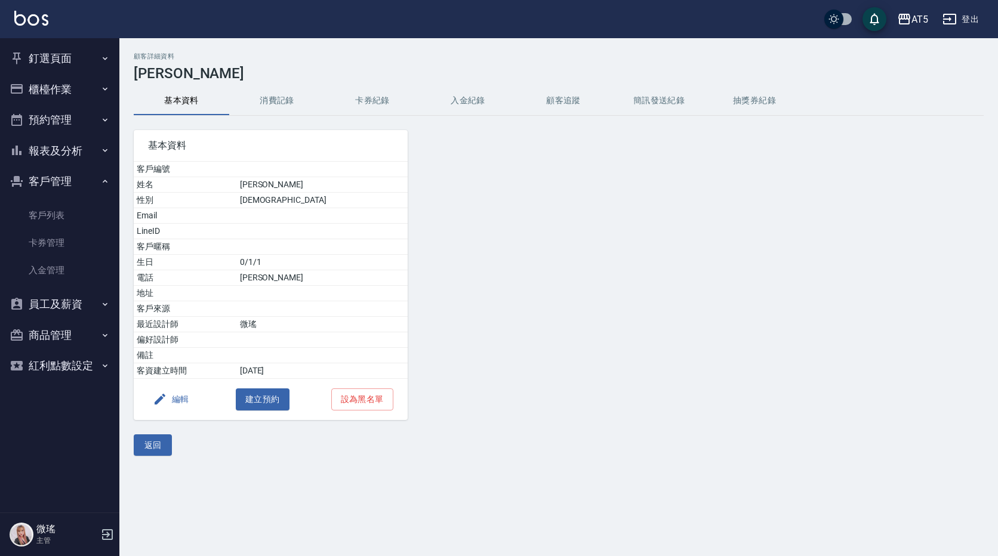
click at [272, 100] on button "消費記錄" at bounding box center [276, 101] width 95 height 29
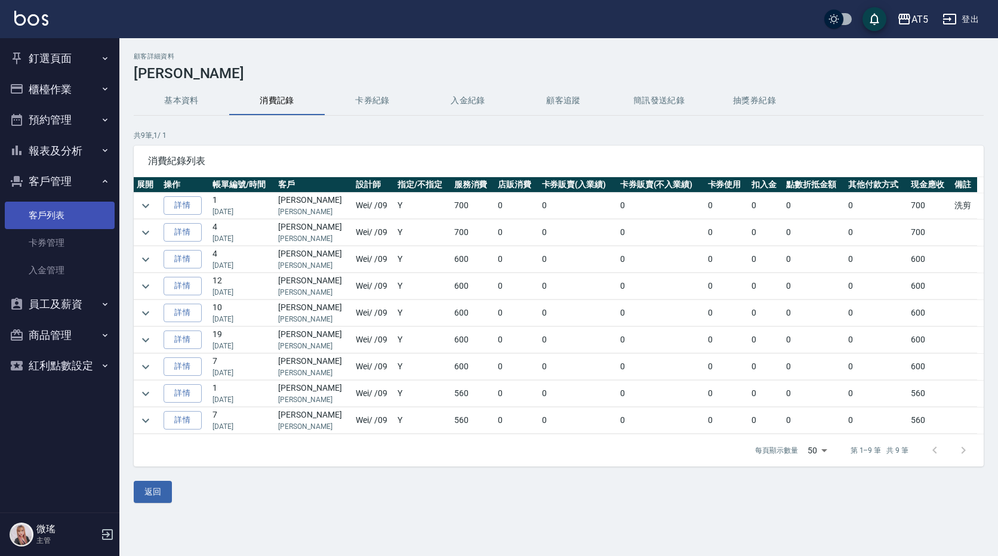
click at [51, 214] on link "客戶列表" at bounding box center [60, 215] width 110 height 27
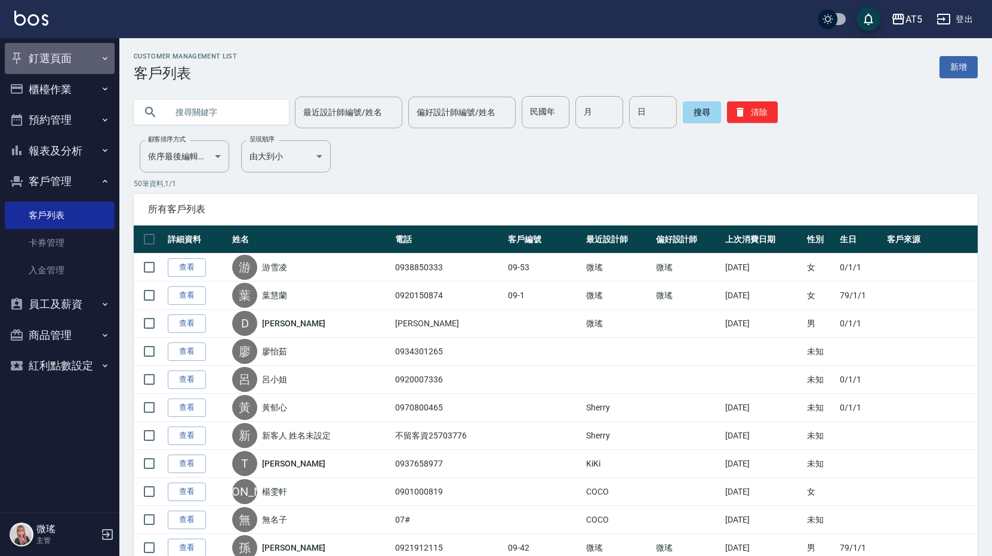
click at [60, 51] on button "釘選頁面" at bounding box center [60, 58] width 110 height 31
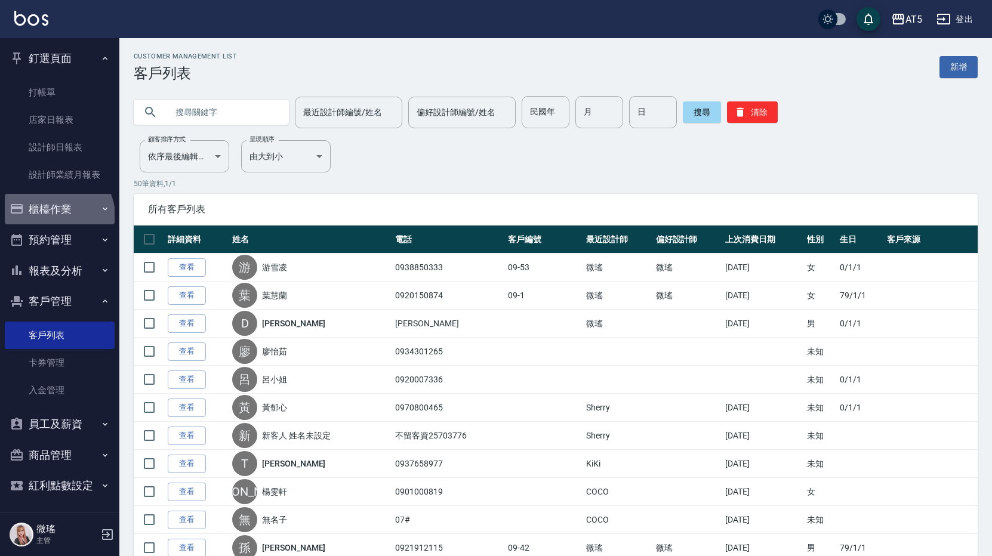
click at [57, 215] on button "櫃檯作業" at bounding box center [60, 209] width 110 height 31
